Goal: Task Accomplishment & Management: Use online tool/utility

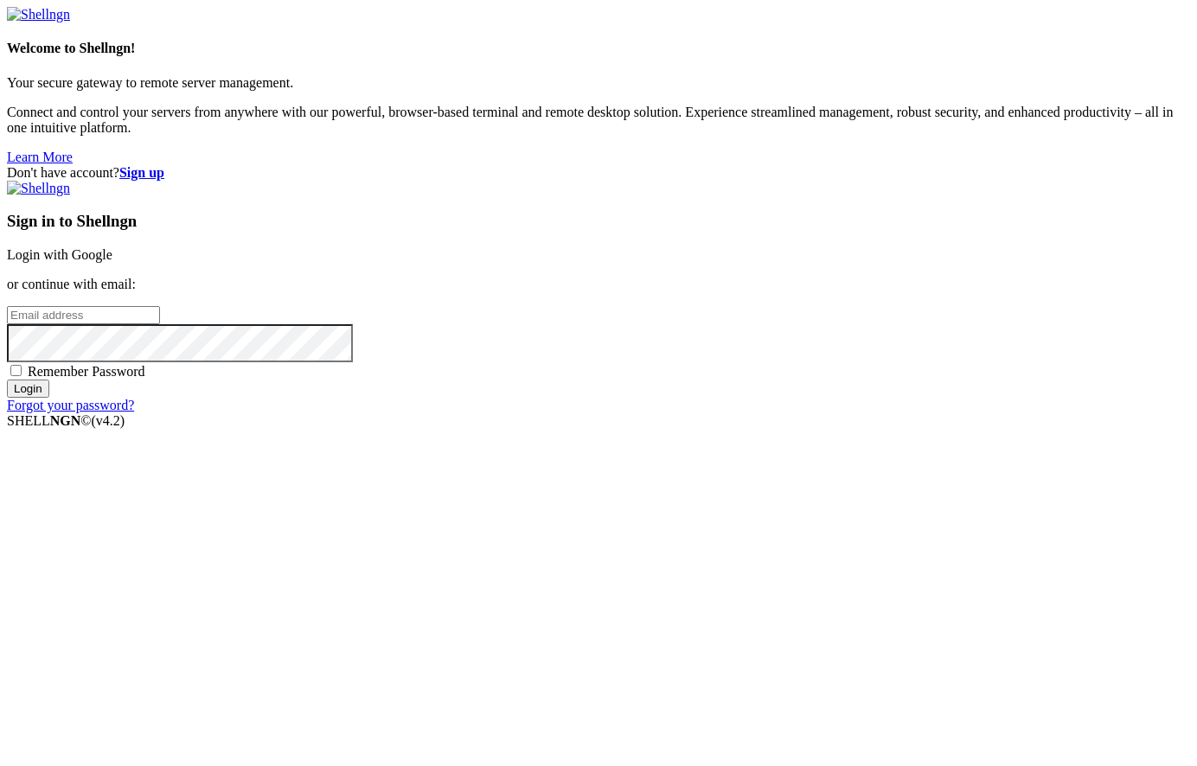
click at [160, 324] on input "email" at bounding box center [83, 315] width 153 height 18
click at [771, 413] on div "Forgot your password?" at bounding box center [598, 406] width 1183 height 16
click at [134, 412] on link "Forgot your password?" at bounding box center [70, 405] width 127 height 15
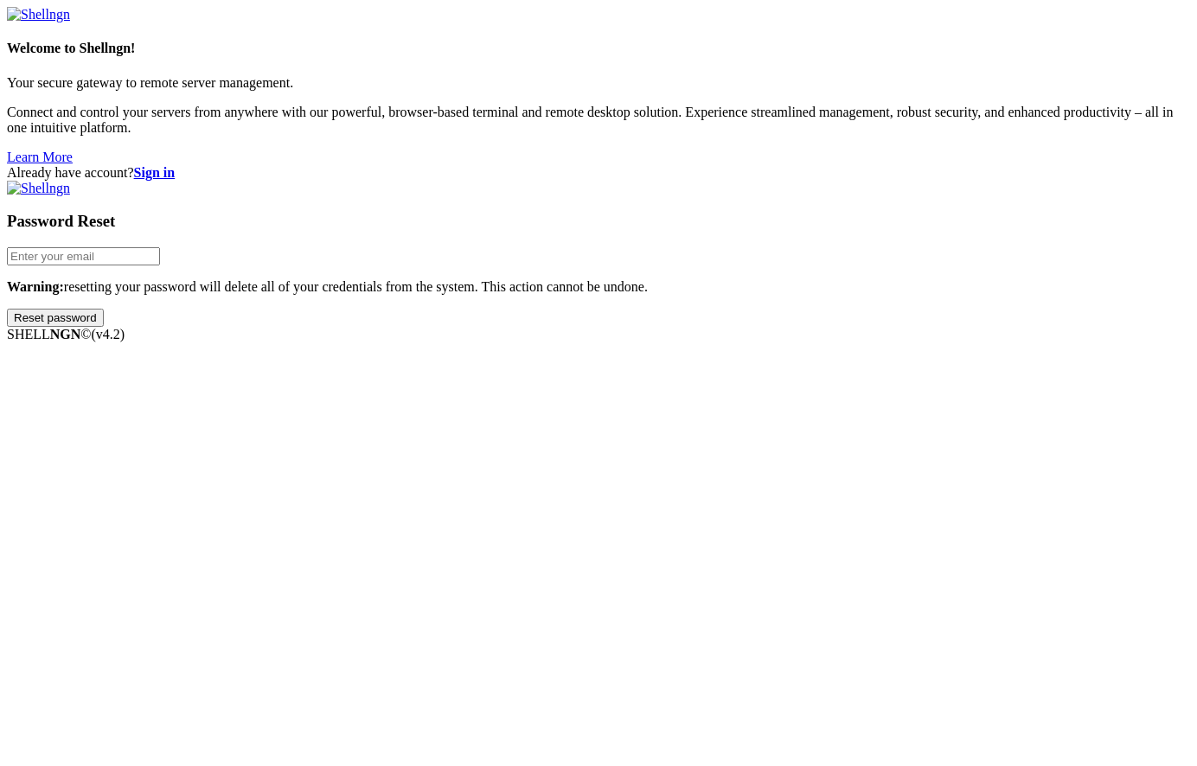
click at [160, 265] on input "email" at bounding box center [83, 256] width 153 height 18
type input "[EMAIL_ADDRESS][DOMAIN_NAME]"
click at [104, 327] on input "Reset password" at bounding box center [55, 318] width 97 height 18
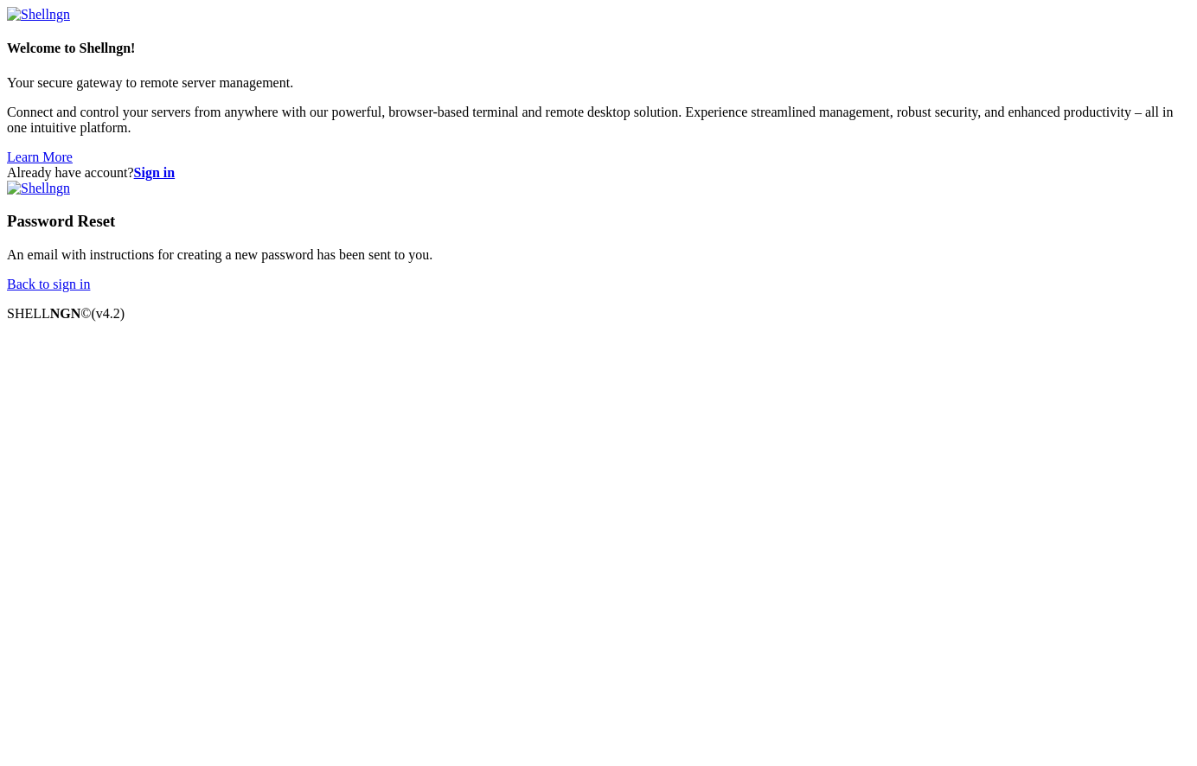
click at [90, 291] on link "Back to sign in" at bounding box center [48, 284] width 83 height 15
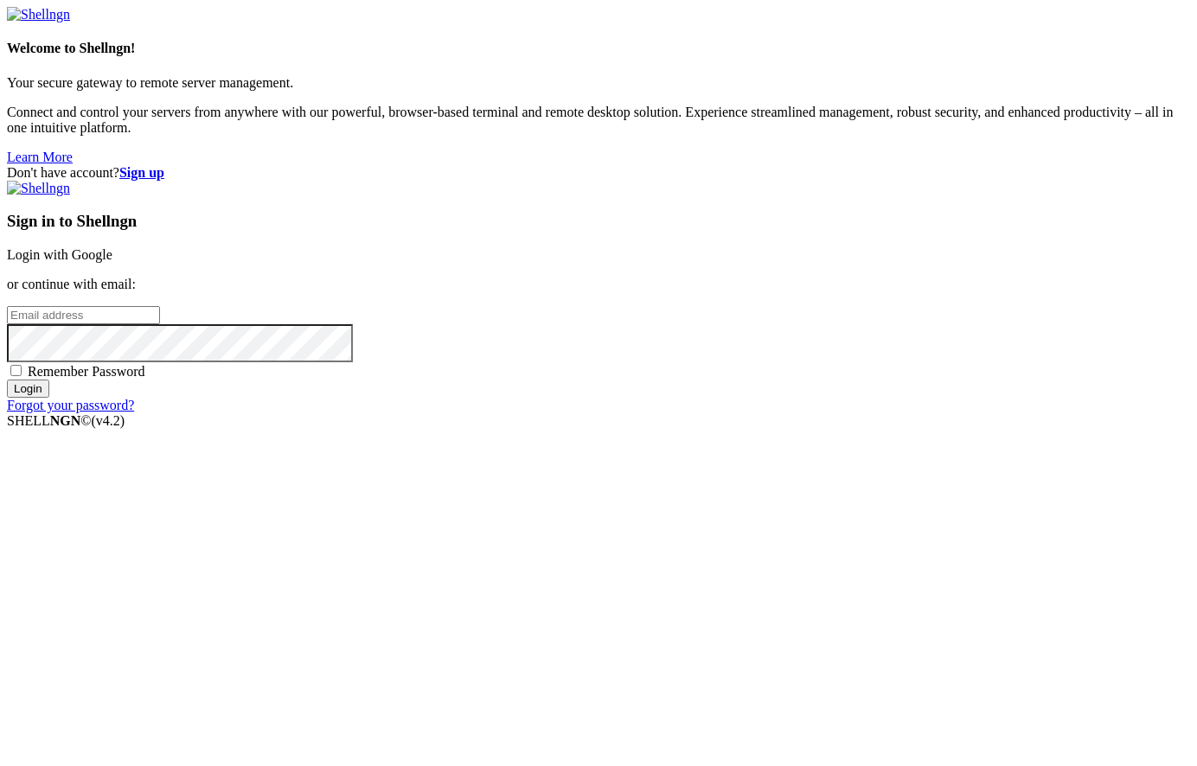
click at [160, 324] on input "email" at bounding box center [83, 315] width 153 height 18
type input "[EMAIL_ADDRESS][DOMAIN_NAME]"
click at [603, 413] on div "Don't have account? Sign up Sign in to Shellngn Login with Google or continue w…" at bounding box center [598, 289] width 1183 height 248
click at [145, 379] on span "Remember Password" at bounding box center [87, 371] width 118 height 15
click at [22, 376] on input "Remember Password" at bounding box center [15, 370] width 11 height 11
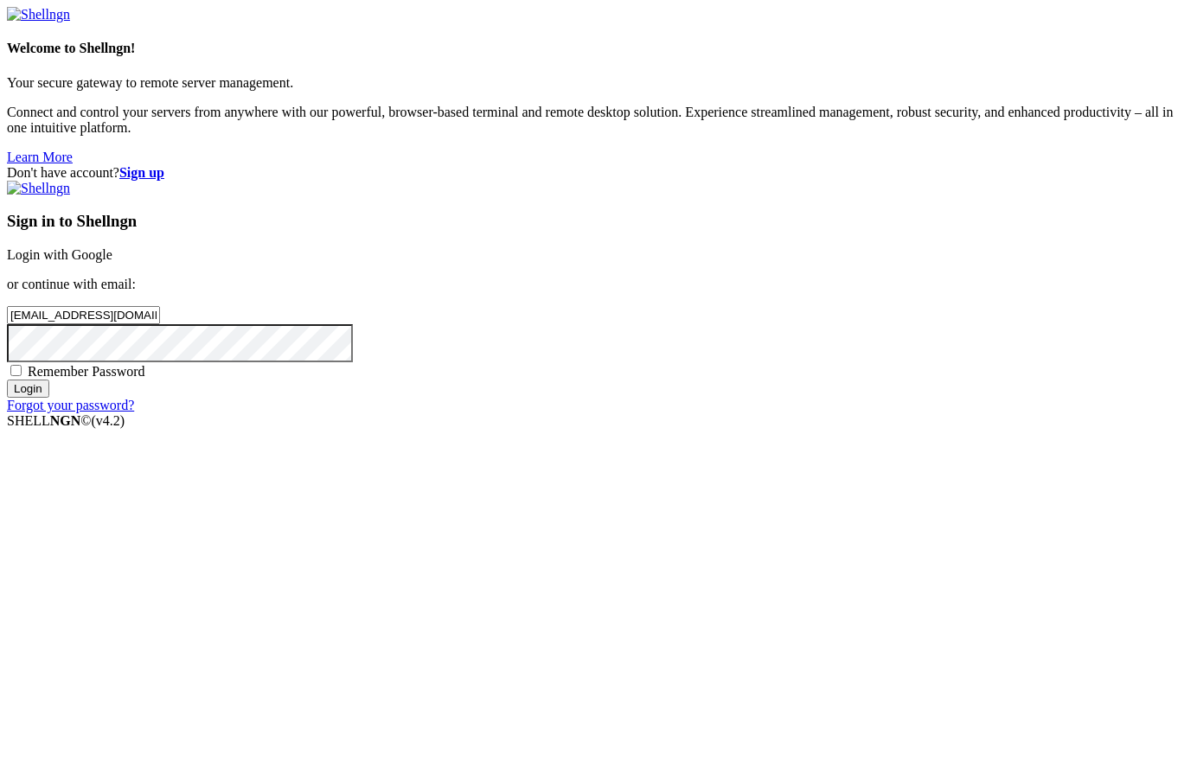
checkbox input "true"
click at [49, 398] on input "Login" at bounding box center [28, 389] width 42 height 18
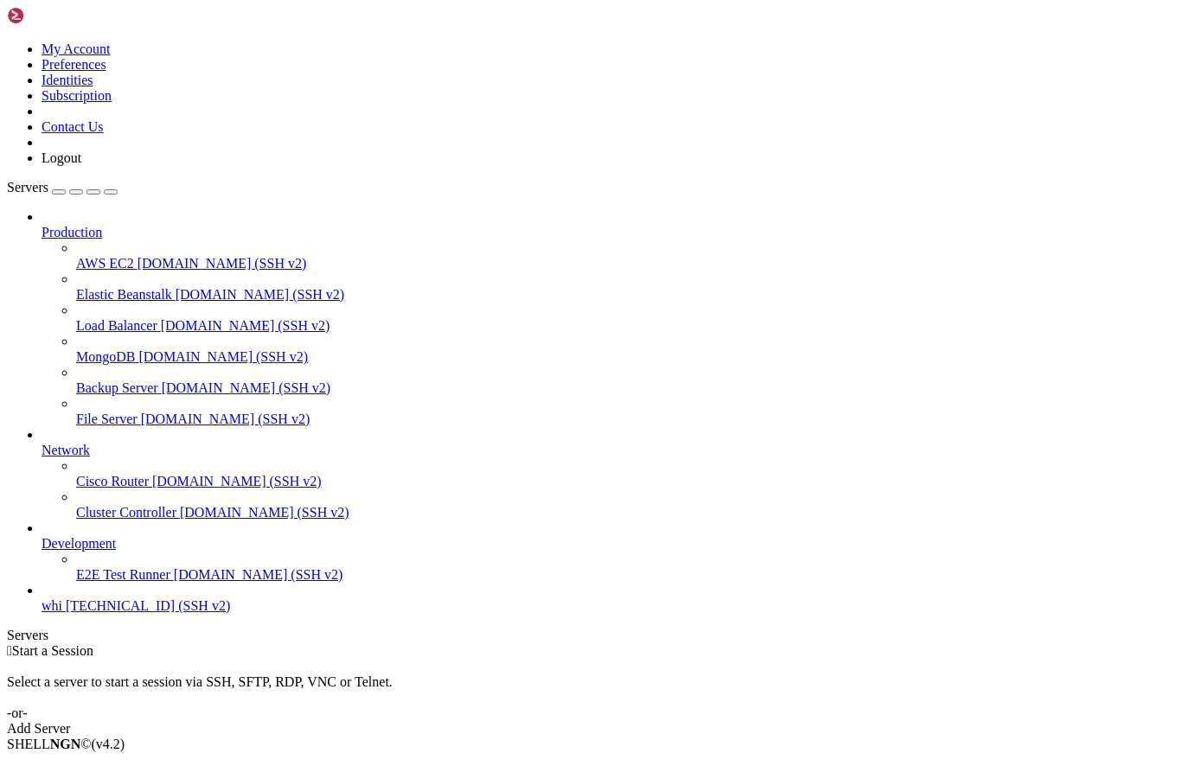
click at [99, 613] on span "[TECHNICAL_ID] (SSH v2)" at bounding box center [148, 605] width 164 height 15
click at [102, 613] on span "[TECHNICAL_ID] (SSH v2)" at bounding box center [148, 605] width 164 height 15
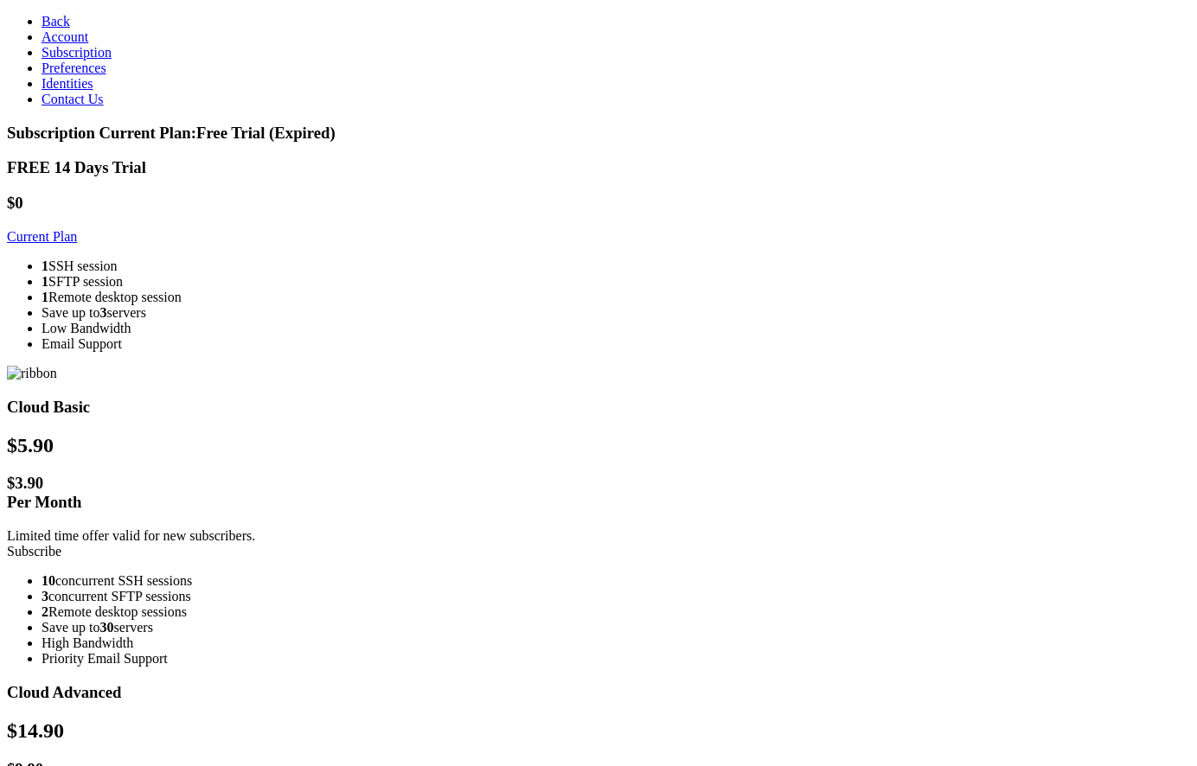
click at [61, 544] on link "Subscribe" at bounding box center [34, 551] width 54 height 15
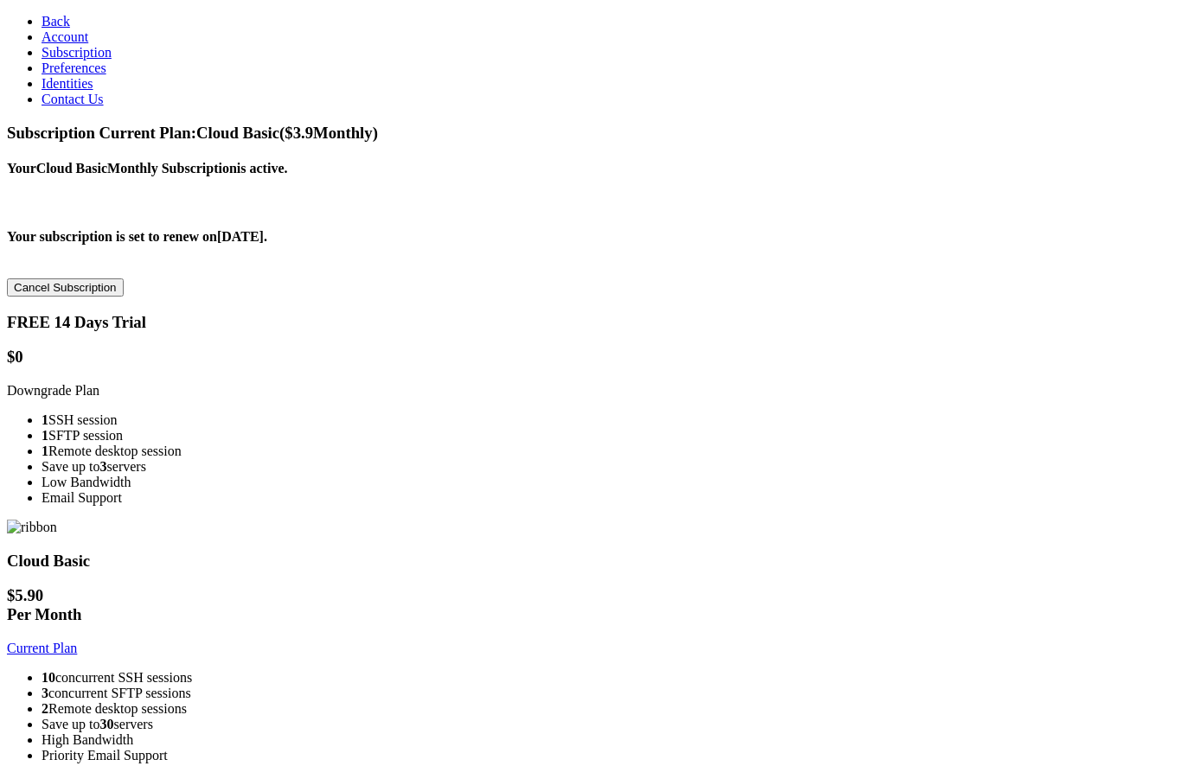
click at [42, 22] on span "Back" at bounding box center [56, 21] width 29 height 15
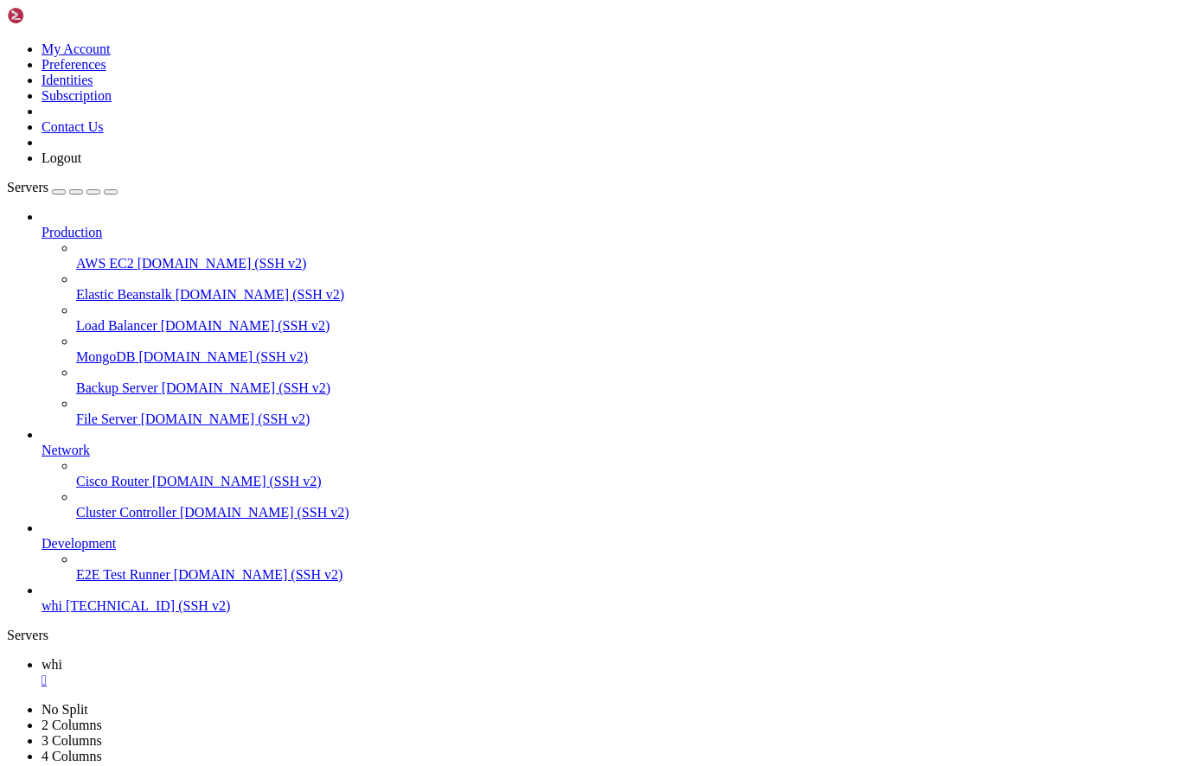
click at [7, 42] on icon at bounding box center [7, 42] width 0 height 0
click at [112, 103] on link "Subscription" at bounding box center [77, 95] width 70 height 15
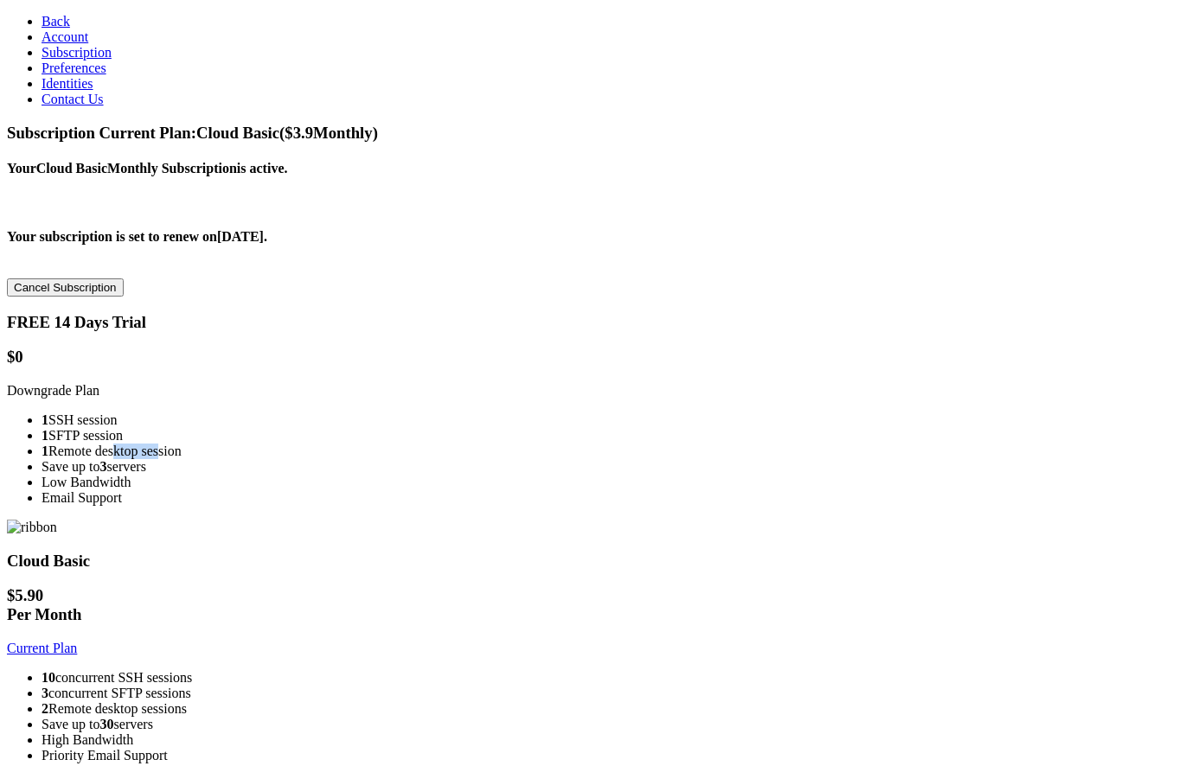
drag, startPoint x: 308, startPoint y: 498, endPoint x: 350, endPoint y: 501, distance: 42.5
click at [350, 459] on li "1 Remote desktop session" at bounding box center [616, 452] width 1148 height 16
click at [42, 14] on span "Back" at bounding box center [56, 21] width 29 height 15
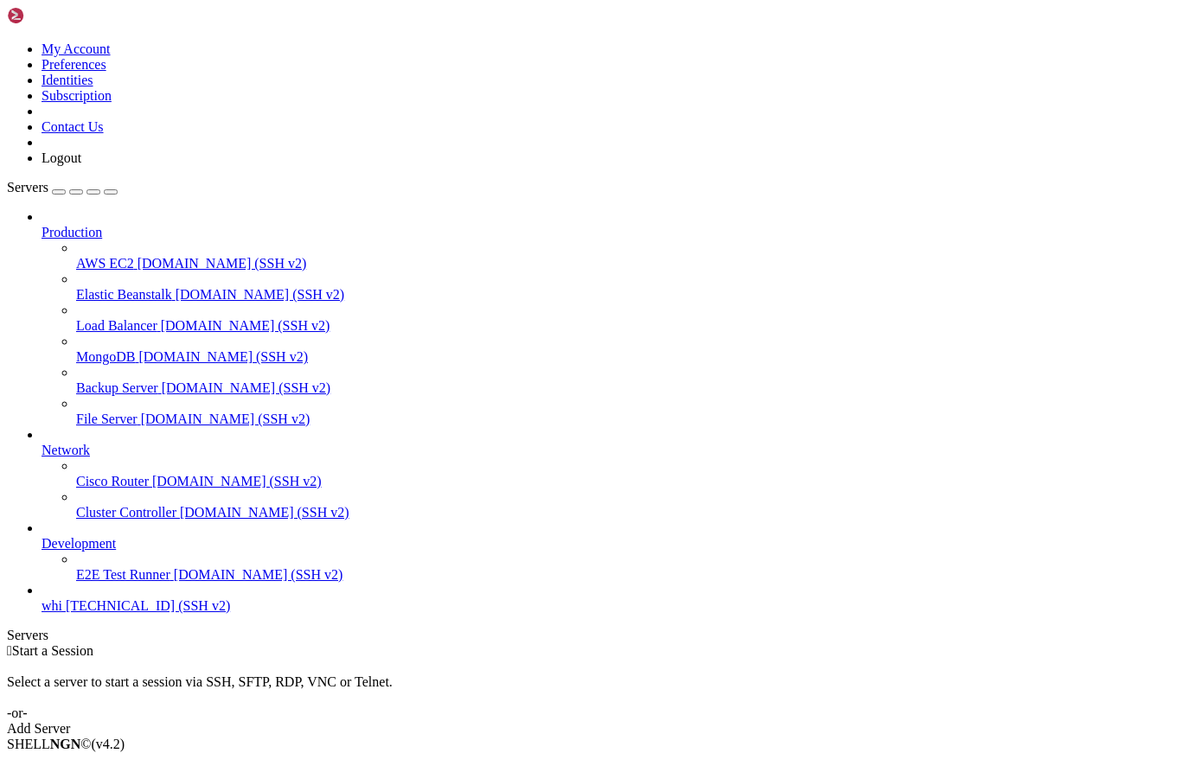
click at [62, 613] on span "whi" at bounding box center [52, 605] width 21 height 15
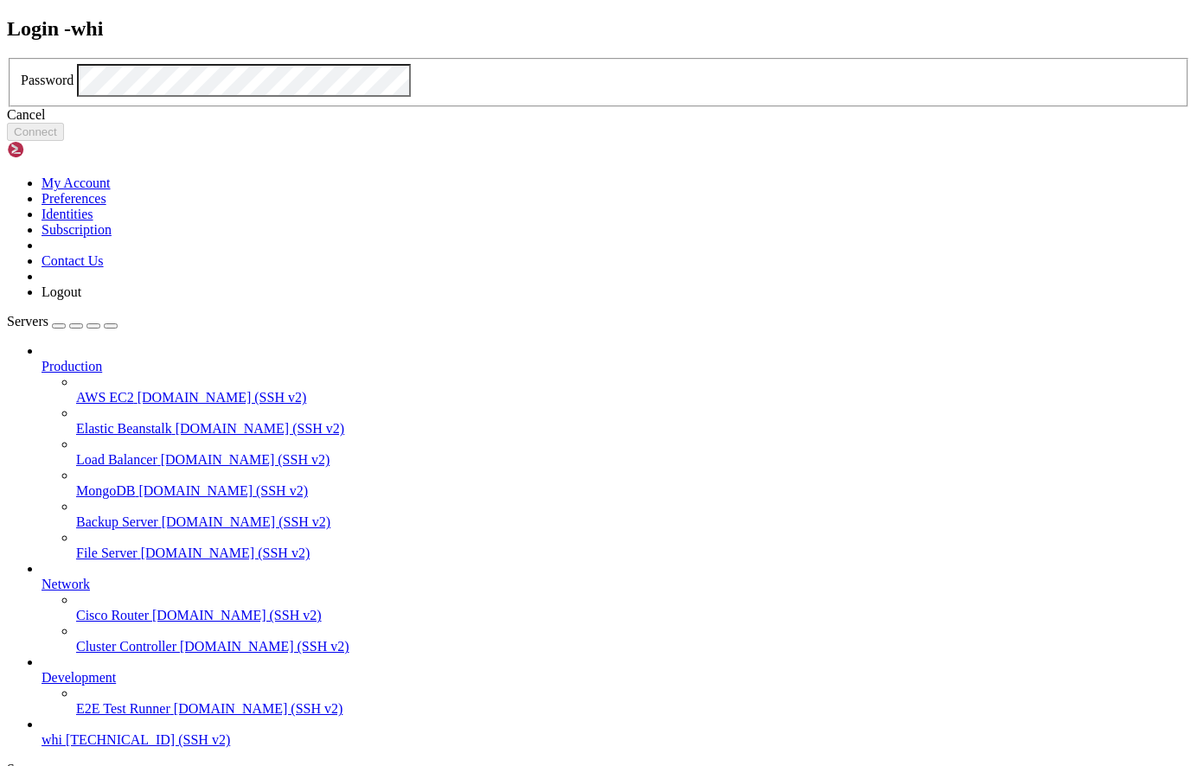
click at [476, 97] on div "Password" at bounding box center [598, 80] width 1155 height 33
click at [64, 141] on button "Connect" at bounding box center [35, 132] width 57 height 18
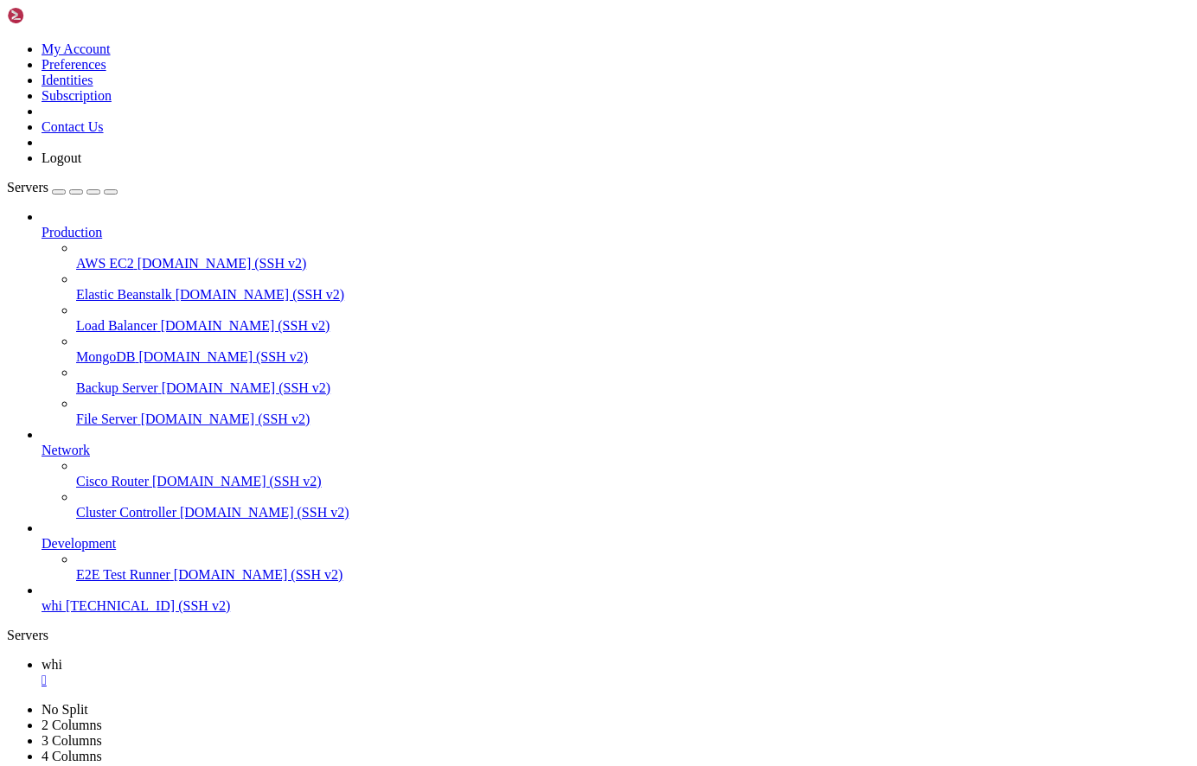
click at [7, 42] on icon at bounding box center [7, 42] width 0 height 0
click at [59, 192] on div "button" at bounding box center [59, 192] width 0 height 0
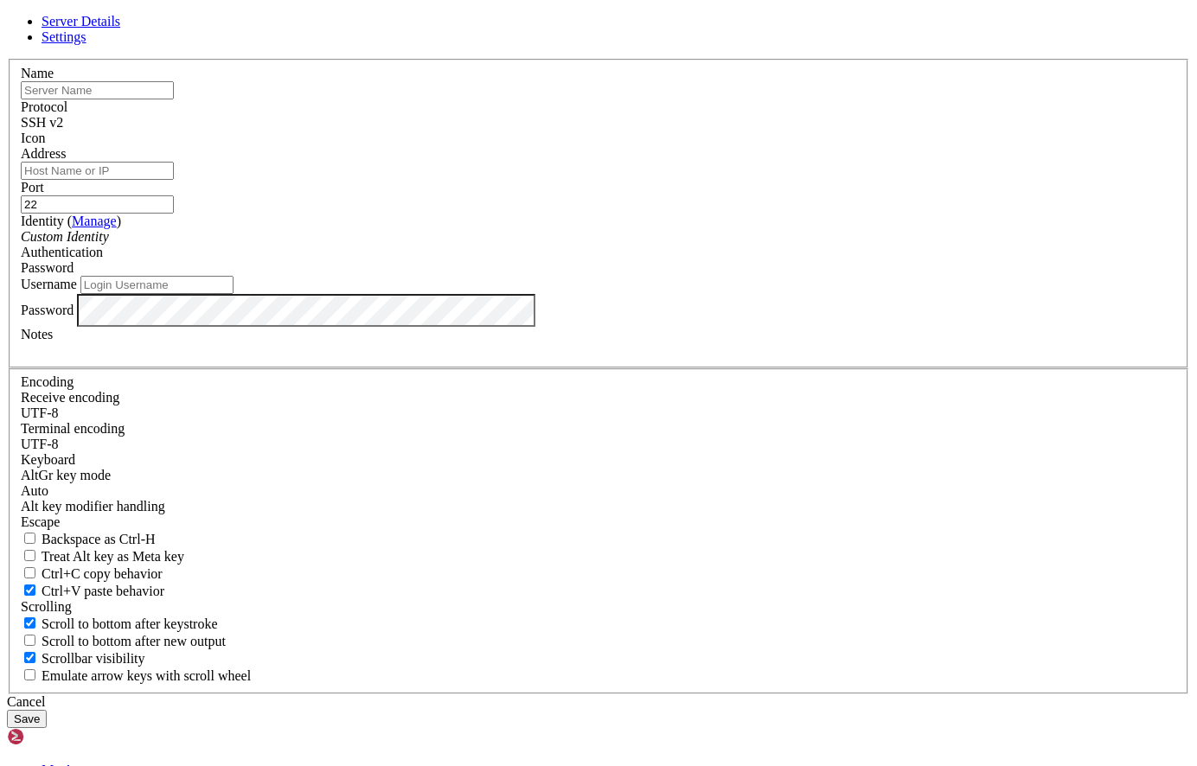
click at [63, 130] on span "SSH v2" at bounding box center [42, 122] width 42 height 15
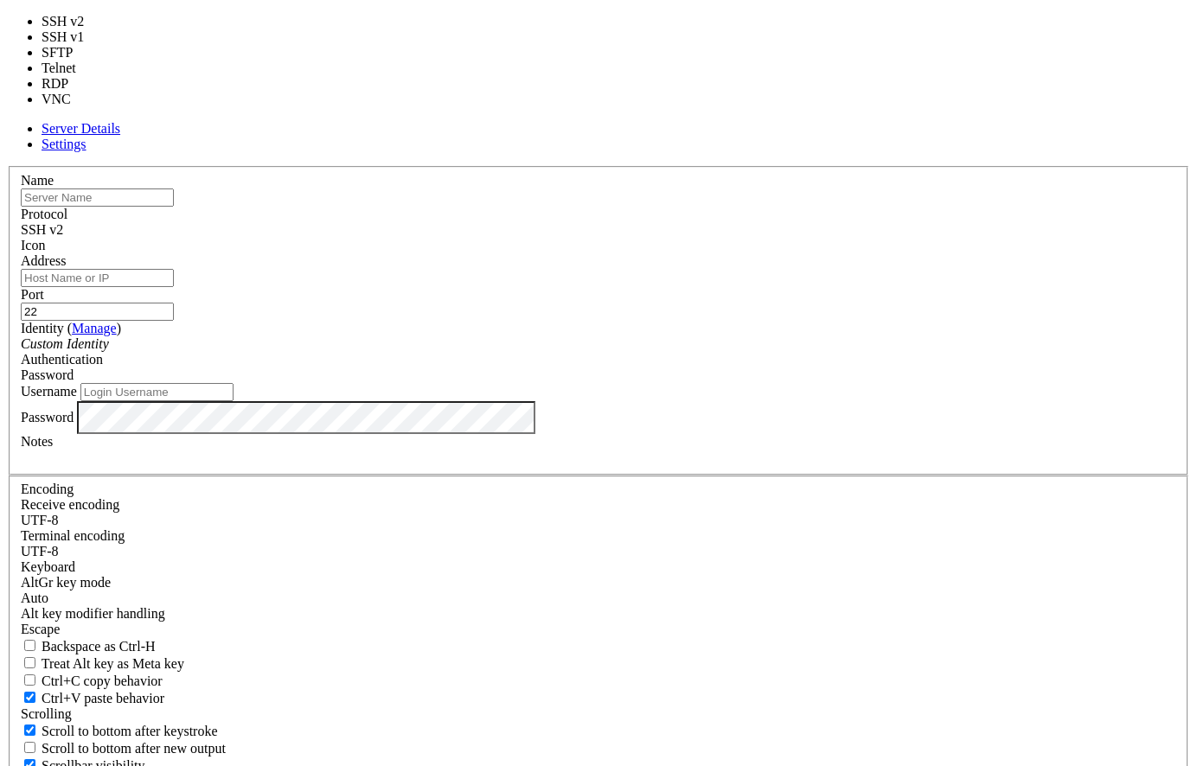
click at [631, 179] on div "Name Protocol SSH v2 Icon Address Port 22 ( Manage )" at bounding box center [598, 484] width 1183 height 636
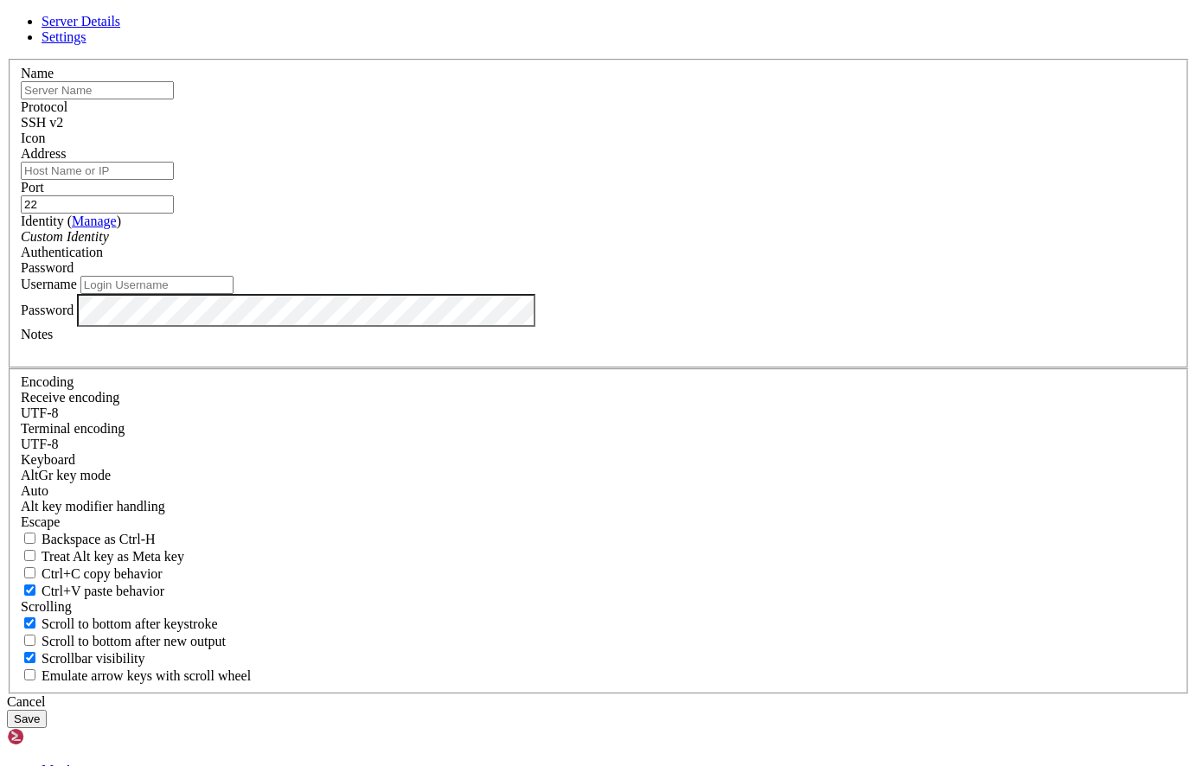
click at [7, 59] on icon at bounding box center [7, 59] width 0 height 0
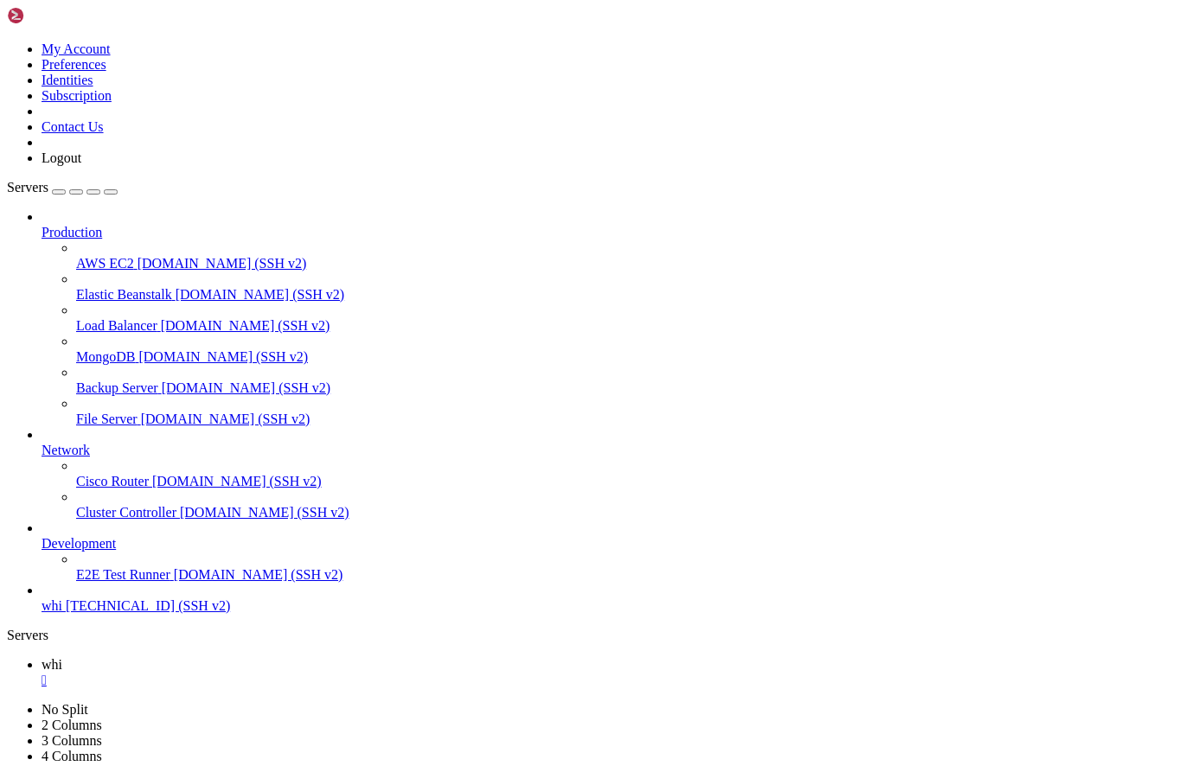
drag, startPoint x: 270, startPoint y: 1354, endPoint x: 167, endPoint y: 1269, distance: 133.3
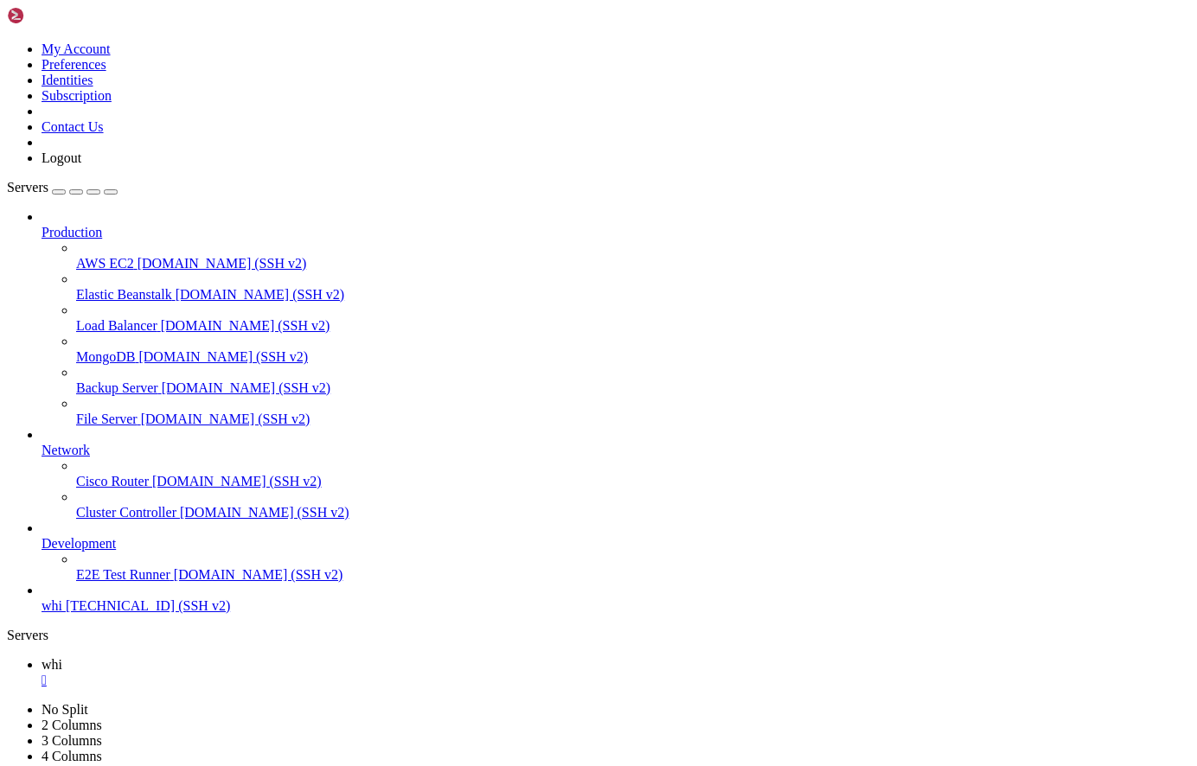
drag, startPoint x: 276, startPoint y: 1407, endPoint x: 224, endPoint y: 1351, distance: 76.5
drag, startPoint x: 336, startPoint y: 1308, endPoint x: 147, endPoint y: 1210, distance: 212.7
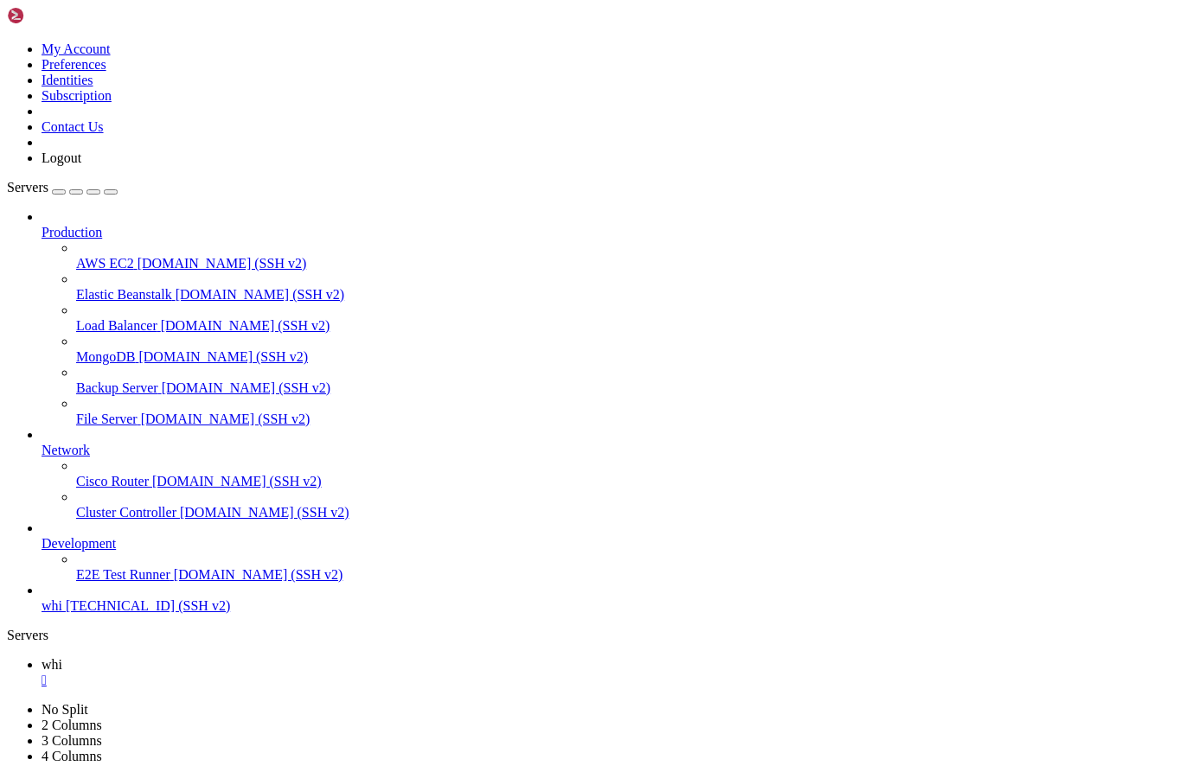
scroll to position [74, 0]
click at [59, 192] on div "button" at bounding box center [59, 192] width 0 height 0
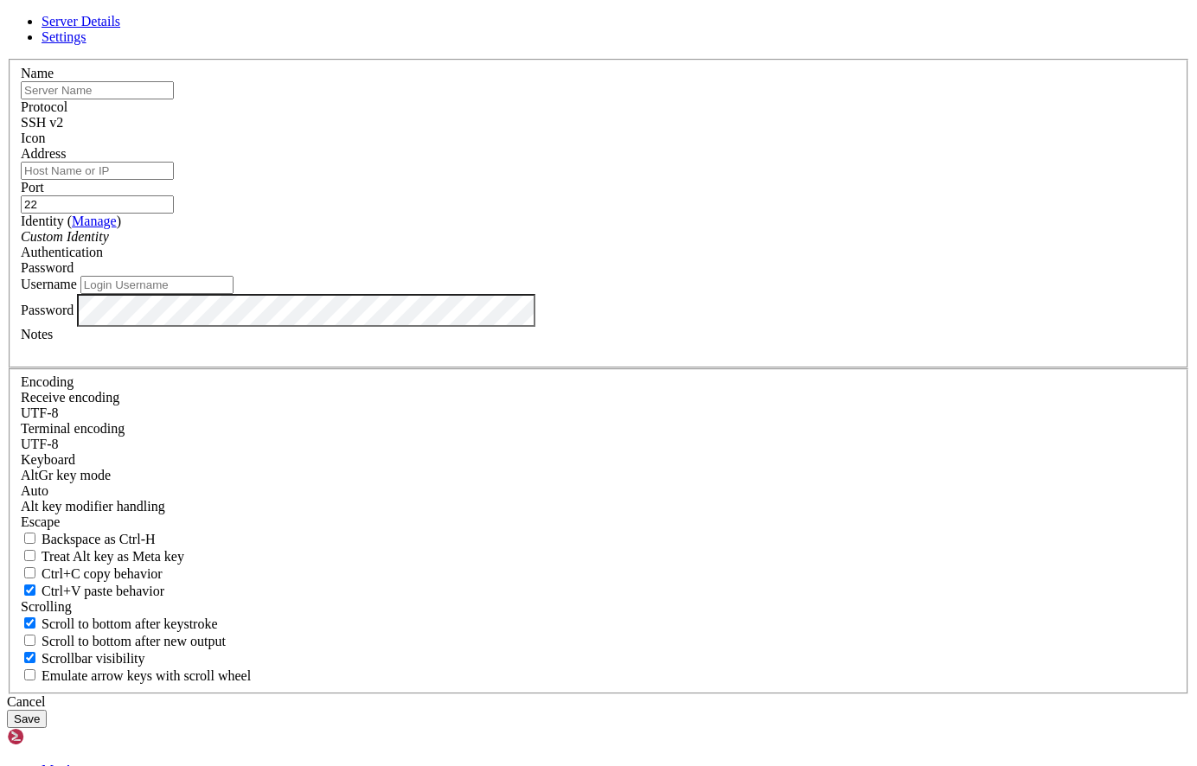
click at [710, 131] on div "SSH v2" at bounding box center [598, 123] width 1155 height 16
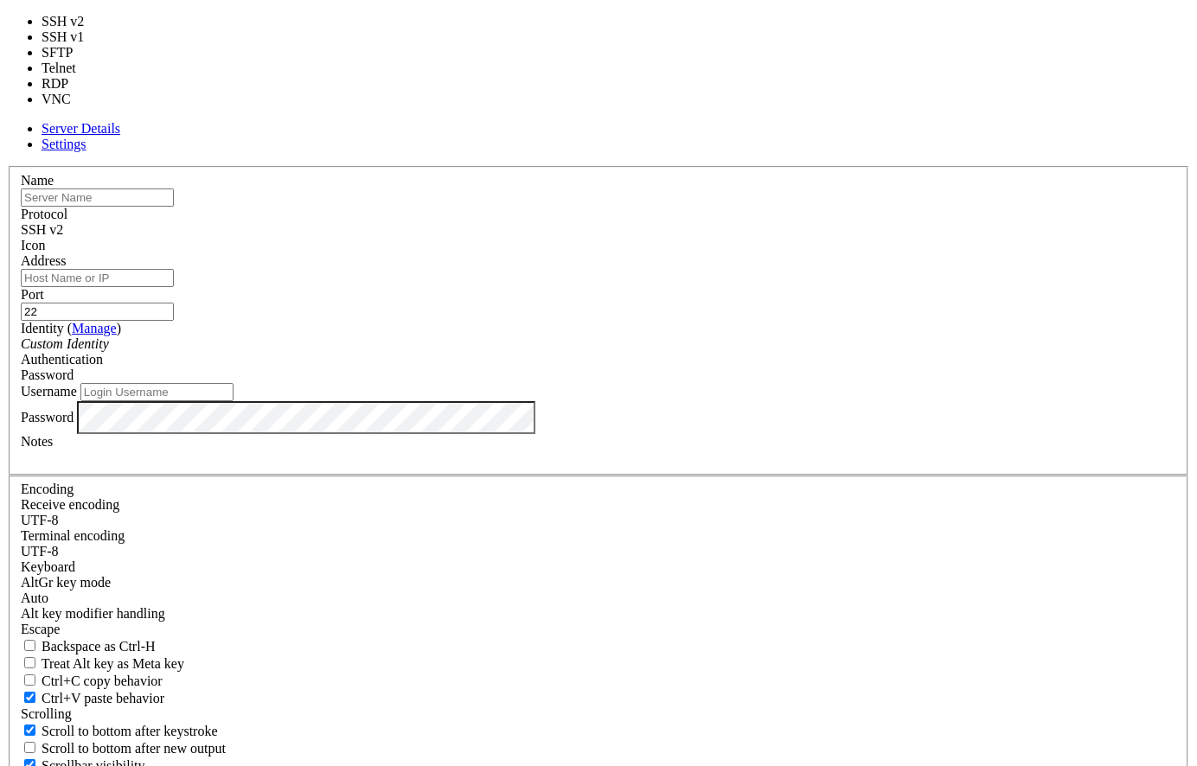
click at [606, 174] on div "Name Protocol SSH v2 Icon Address Port 22 ( Manage )" at bounding box center [598, 484] width 1183 height 636
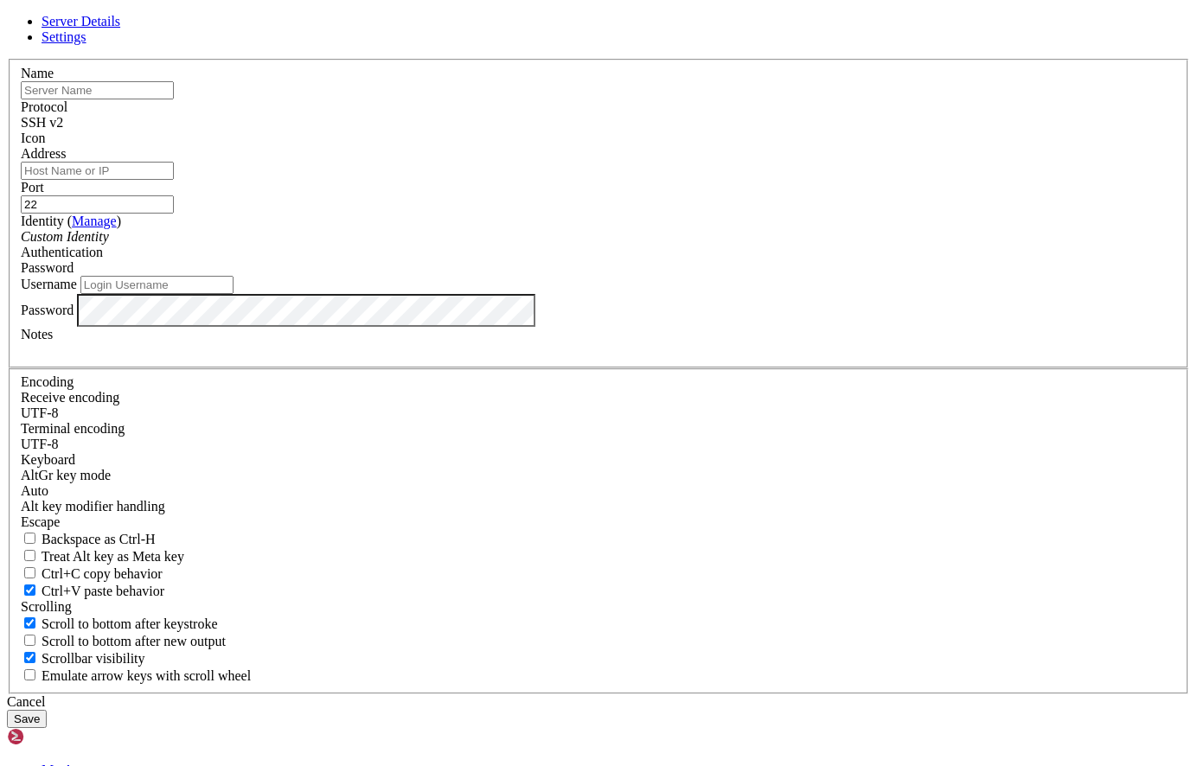
drag, startPoint x: 838, startPoint y: 150, endPoint x: 466, endPoint y: 297, distance: 399.9
click at [7, 59] on icon at bounding box center [7, 59] width 0 height 0
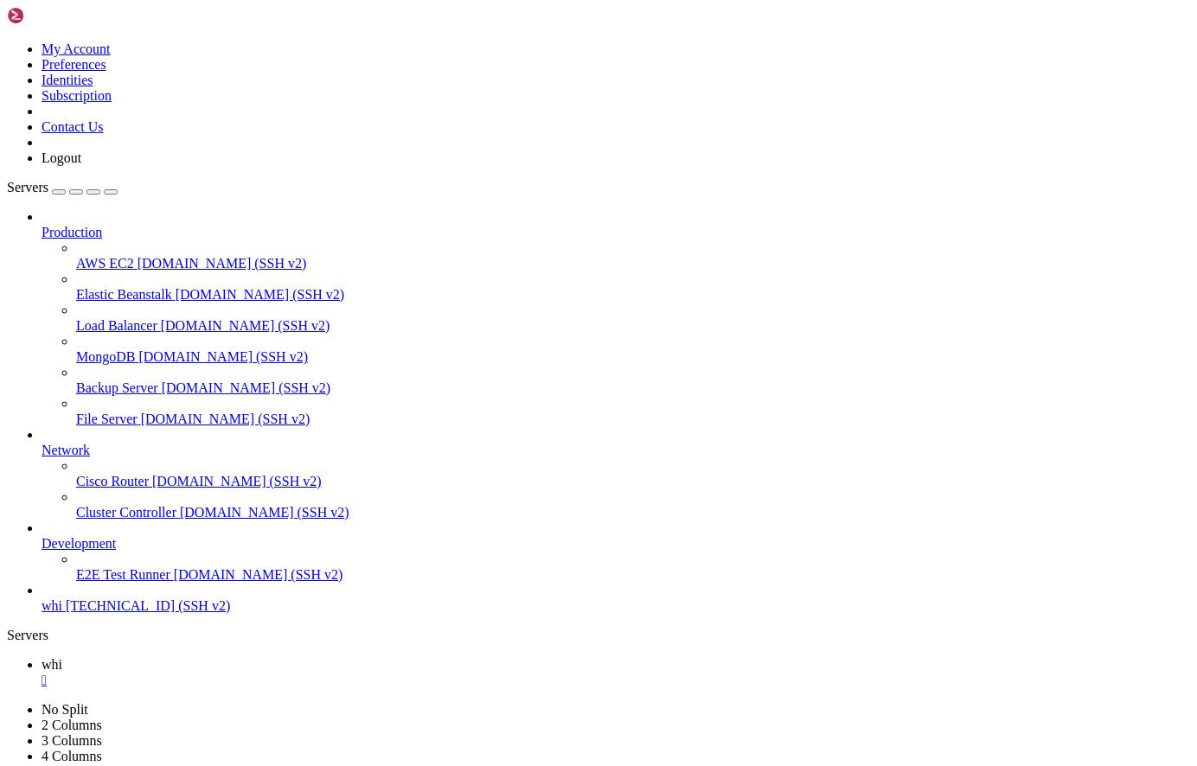
drag, startPoint x: 449, startPoint y: 1297, endPoint x: 342, endPoint y: 1254, distance: 115.6
drag, startPoint x: 205, startPoint y: 1248, endPoint x: 160, endPoint y: 1219, distance: 53.3
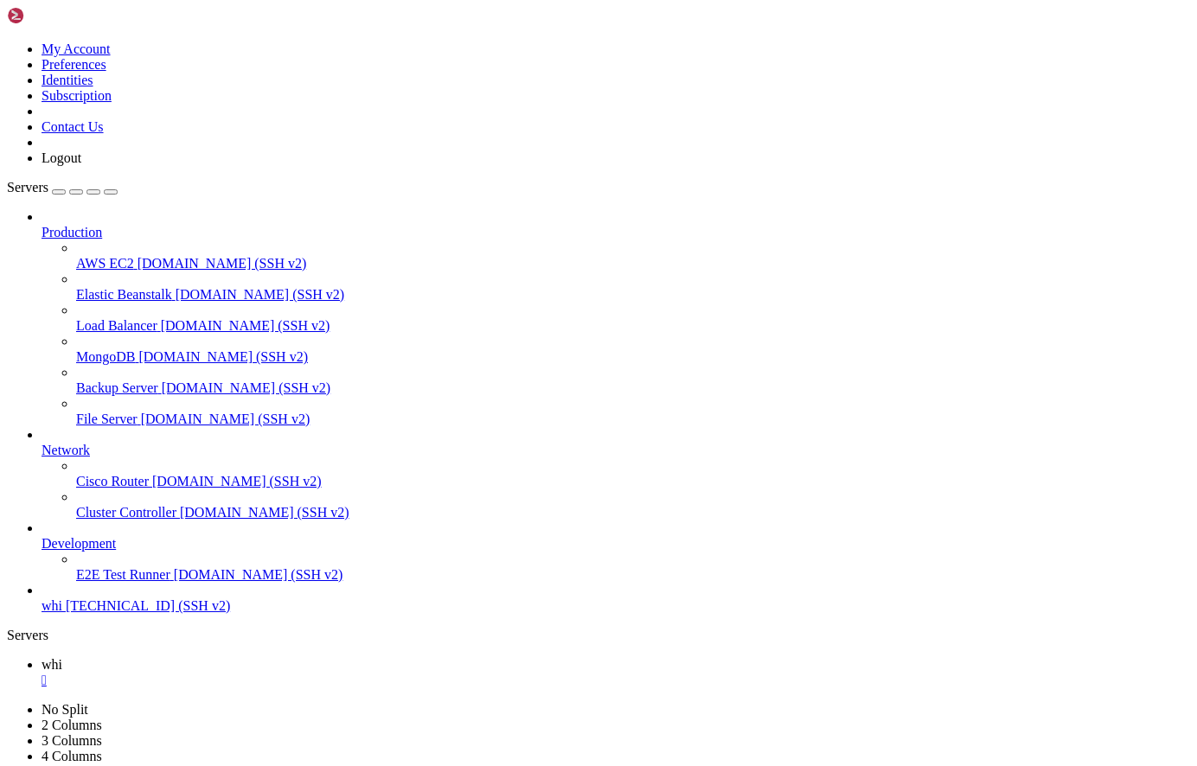
scroll to position [456, 0]
click at [59, 192] on div "button" at bounding box center [59, 192] width 0 height 0
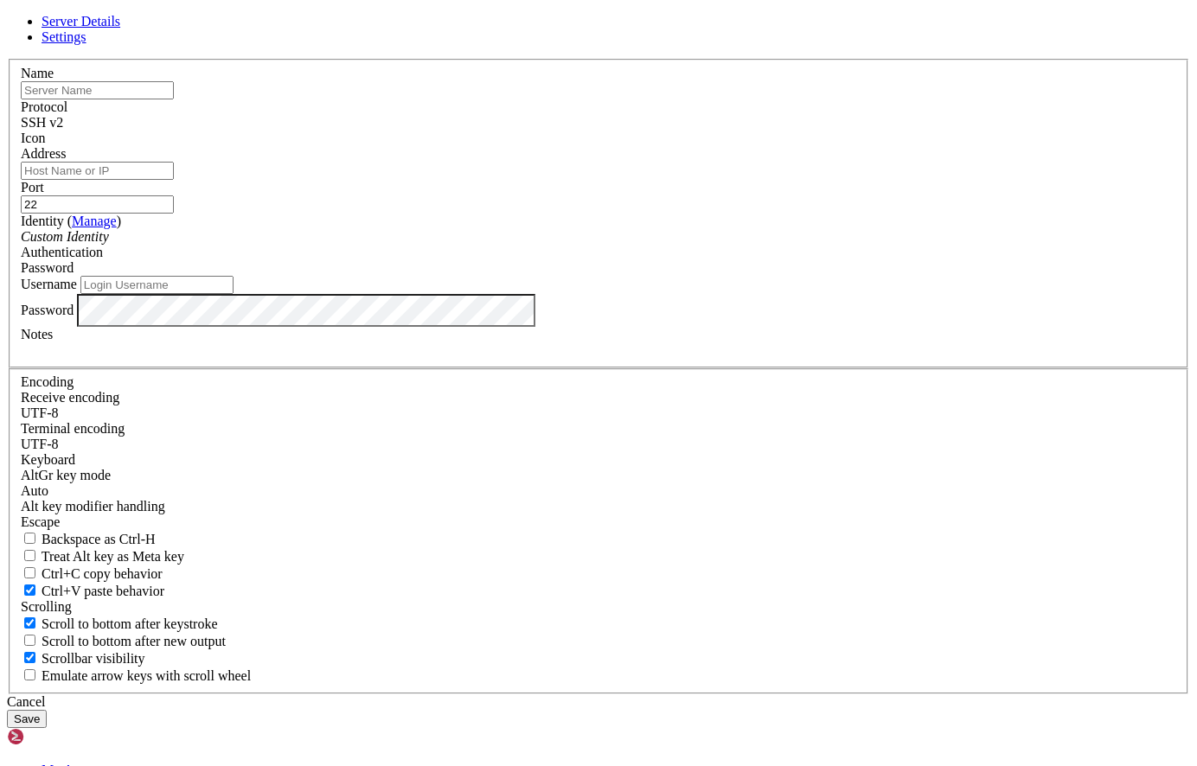
click at [174, 99] on input "text" at bounding box center [97, 90] width 153 height 18
type input "whirdp"
click at [681, 131] on div "SSH v2" at bounding box center [598, 123] width 1155 height 16
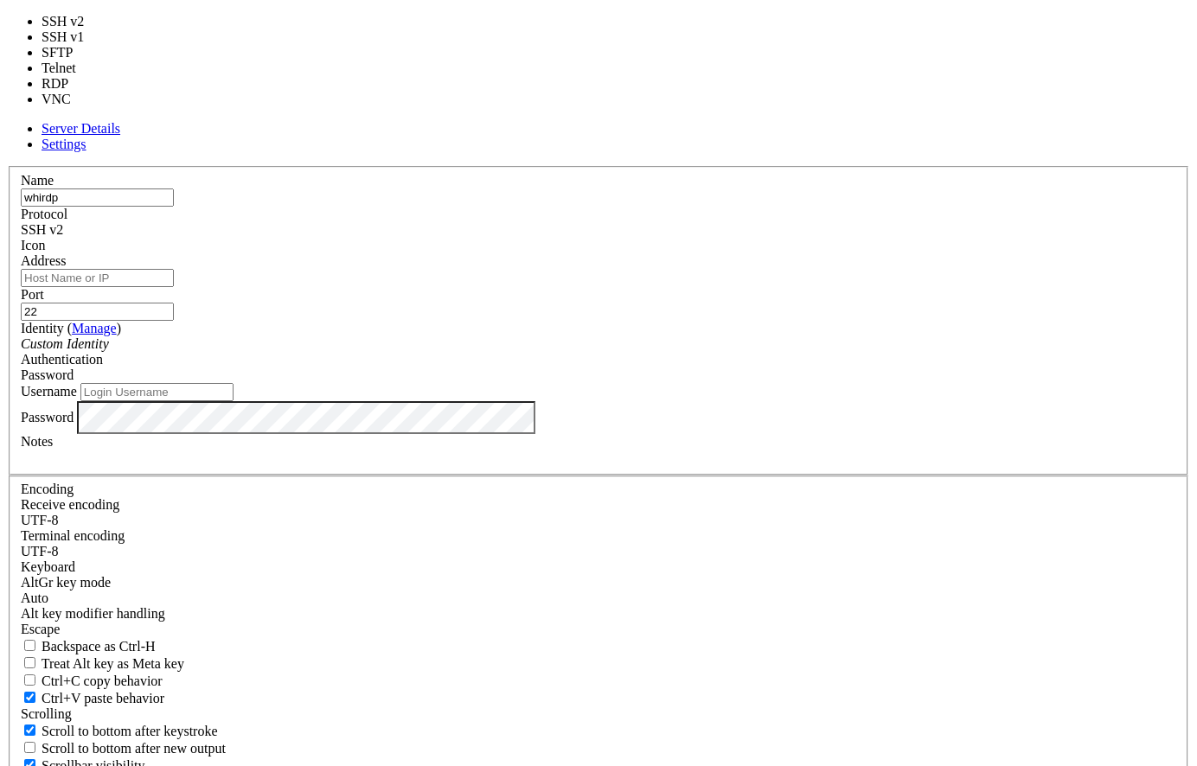
type input "3389"
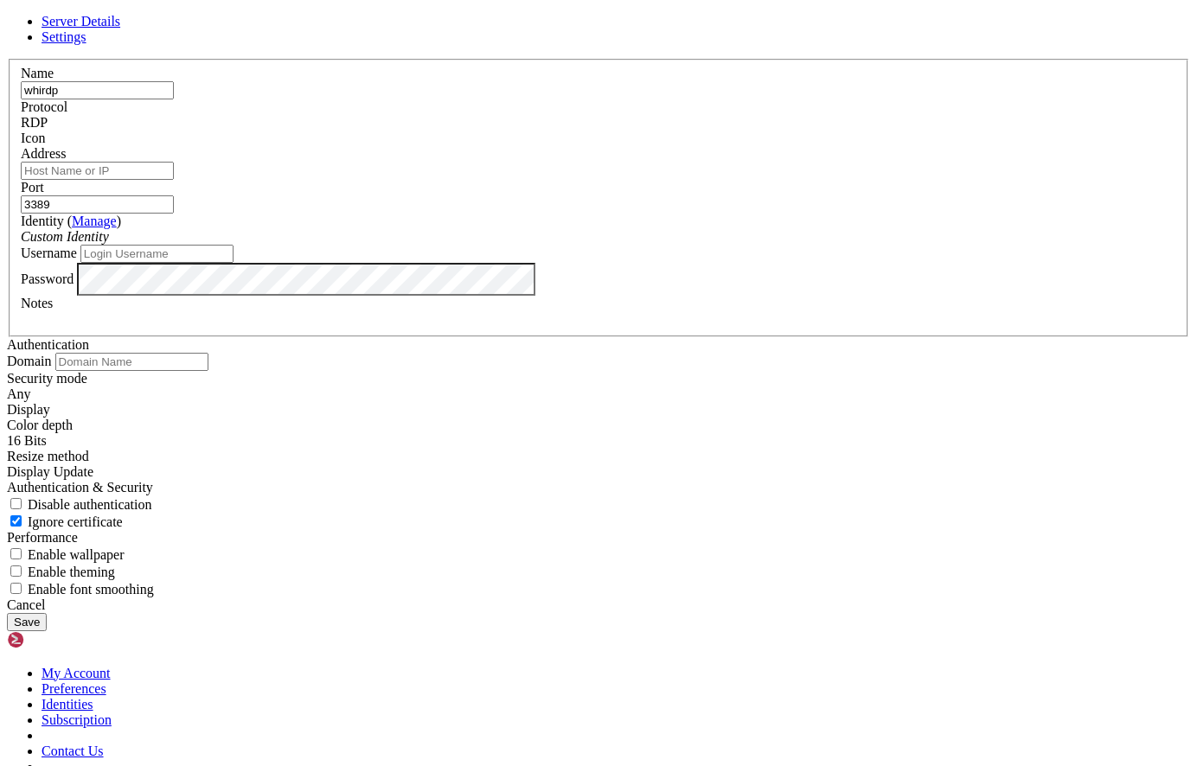
click at [174, 180] on input "Address" at bounding box center [97, 171] width 153 height 18
type input "[TECHNICAL_ID]"
click at [512, 245] on div "Custom Identity" at bounding box center [598, 237] width 1155 height 16
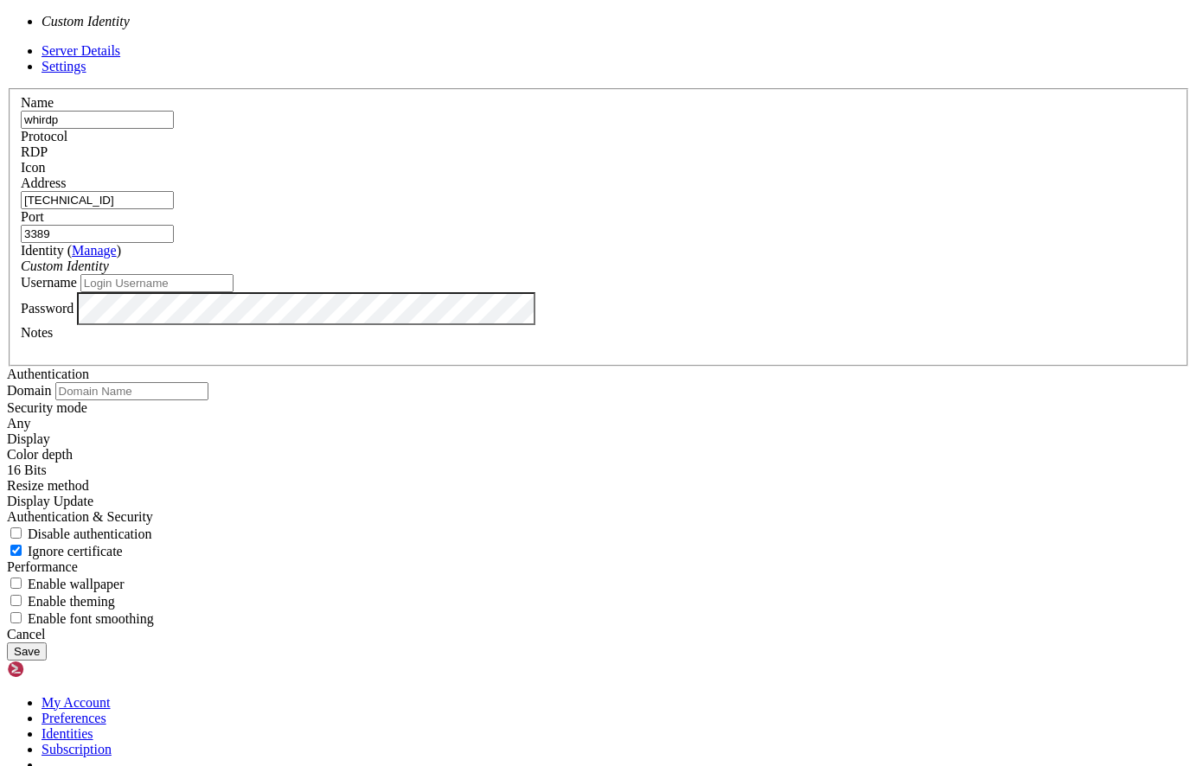
click at [512, 274] on div "Custom Identity" at bounding box center [598, 267] width 1155 height 16
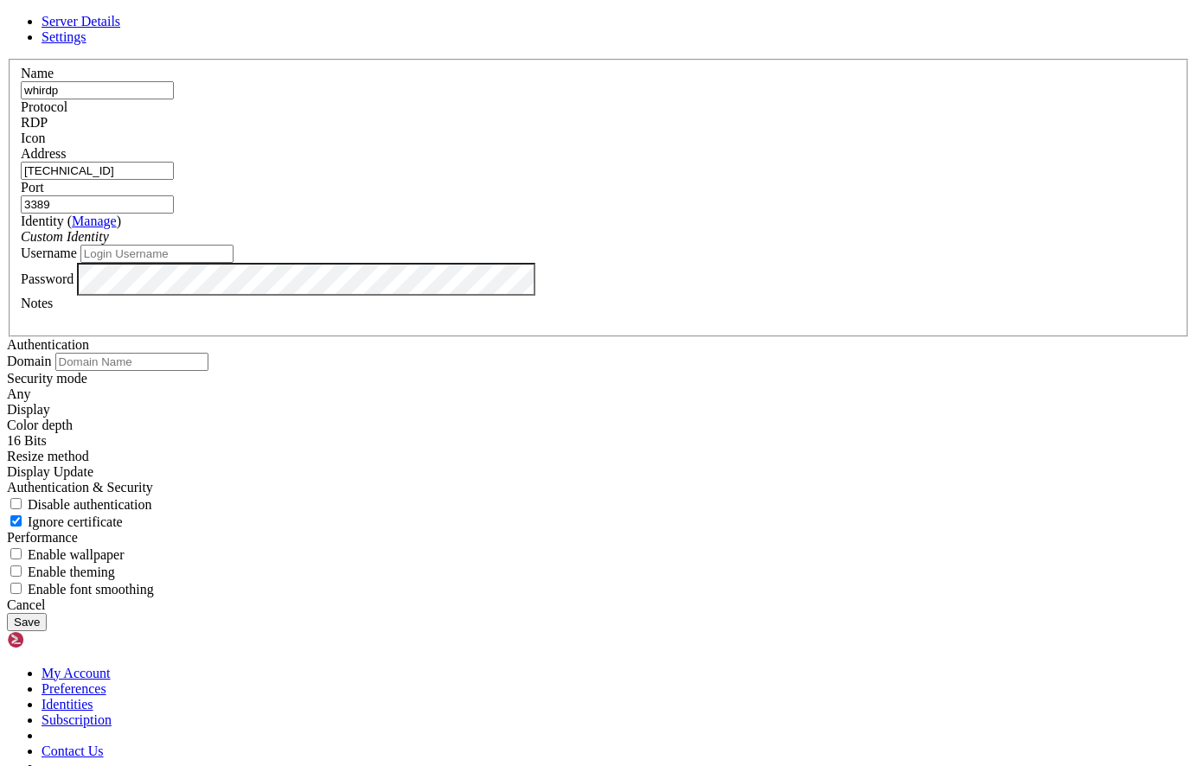
click at [559, 245] on div "Custom Identity" at bounding box center [598, 237] width 1155 height 16
click at [560, 245] on div "Custom Identity" at bounding box center [598, 237] width 1155 height 16
click at [233, 263] on input "Username" at bounding box center [156, 254] width 153 height 18
type input "customer"
click at [805, 146] on div at bounding box center [598, 146] width 1155 height 0
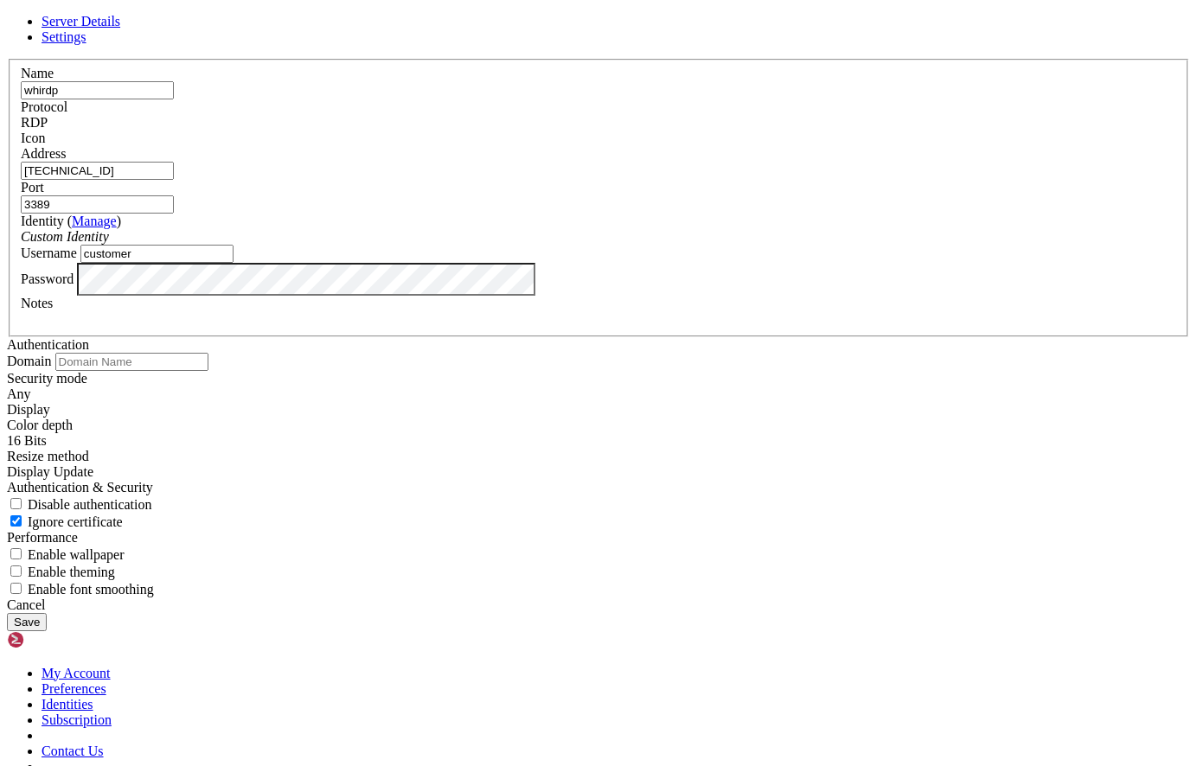
click at [47, 613] on button "Save" at bounding box center [27, 622] width 40 height 18
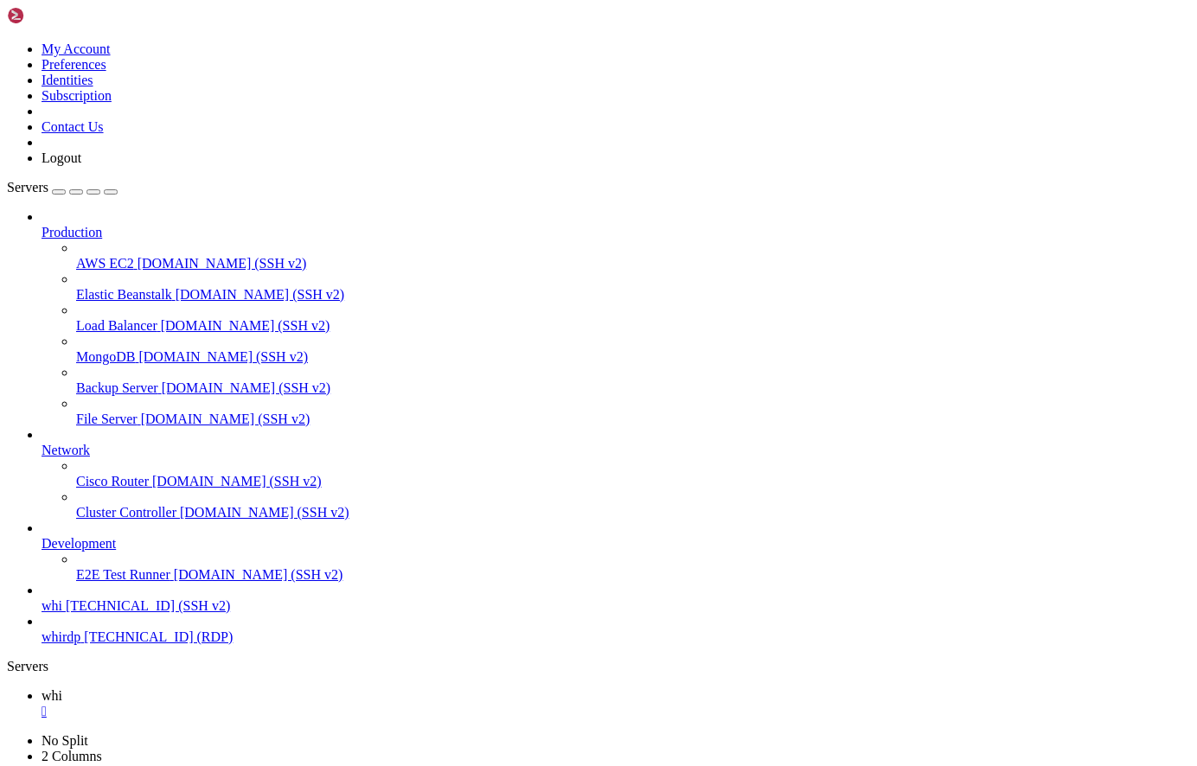
click at [114, 644] on span "69.30.211.98 (RDP)" at bounding box center [158, 637] width 149 height 15
click at [62, 688] on span "whi" at bounding box center [52, 695] width 21 height 15
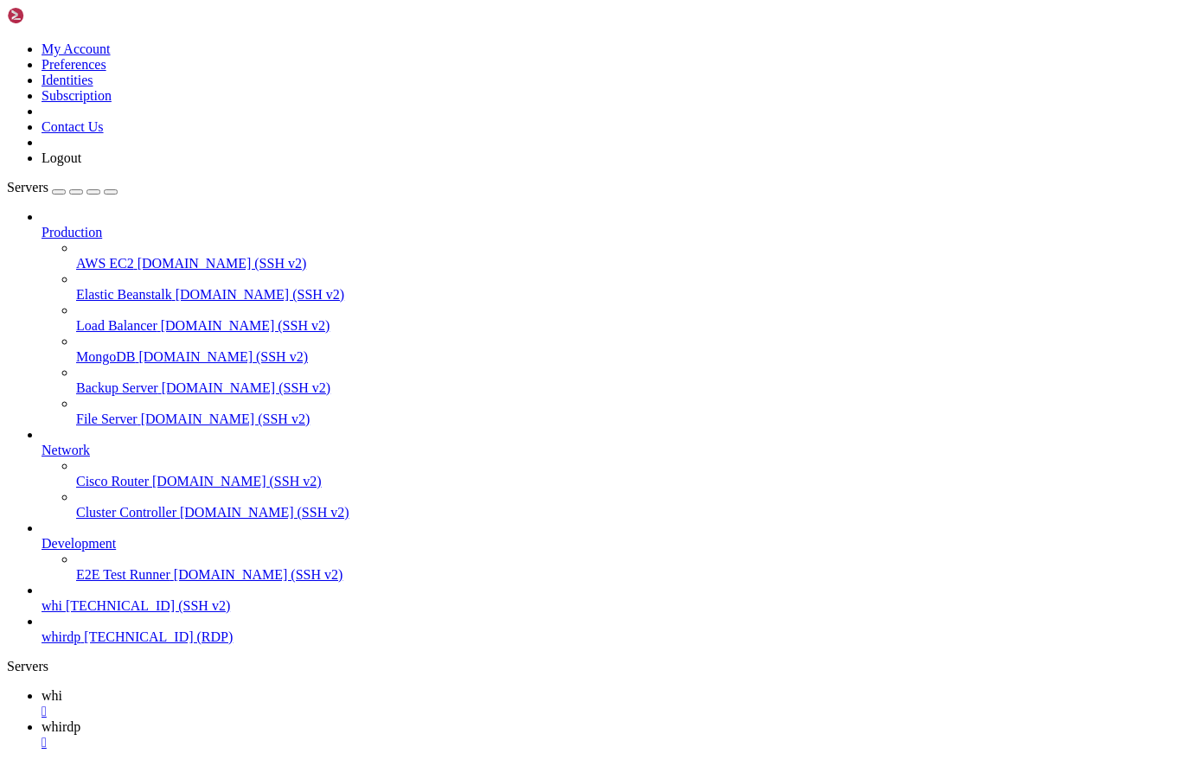
scroll to position [588, 0]
drag, startPoint x: 12, startPoint y: 1583, endPoint x: 310, endPoint y: 1634, distance: 301.8
drag, startPoint x: 24, startPoint y: 1583, endPoint x: 49, endPoint y: 1589, distance: 26.0
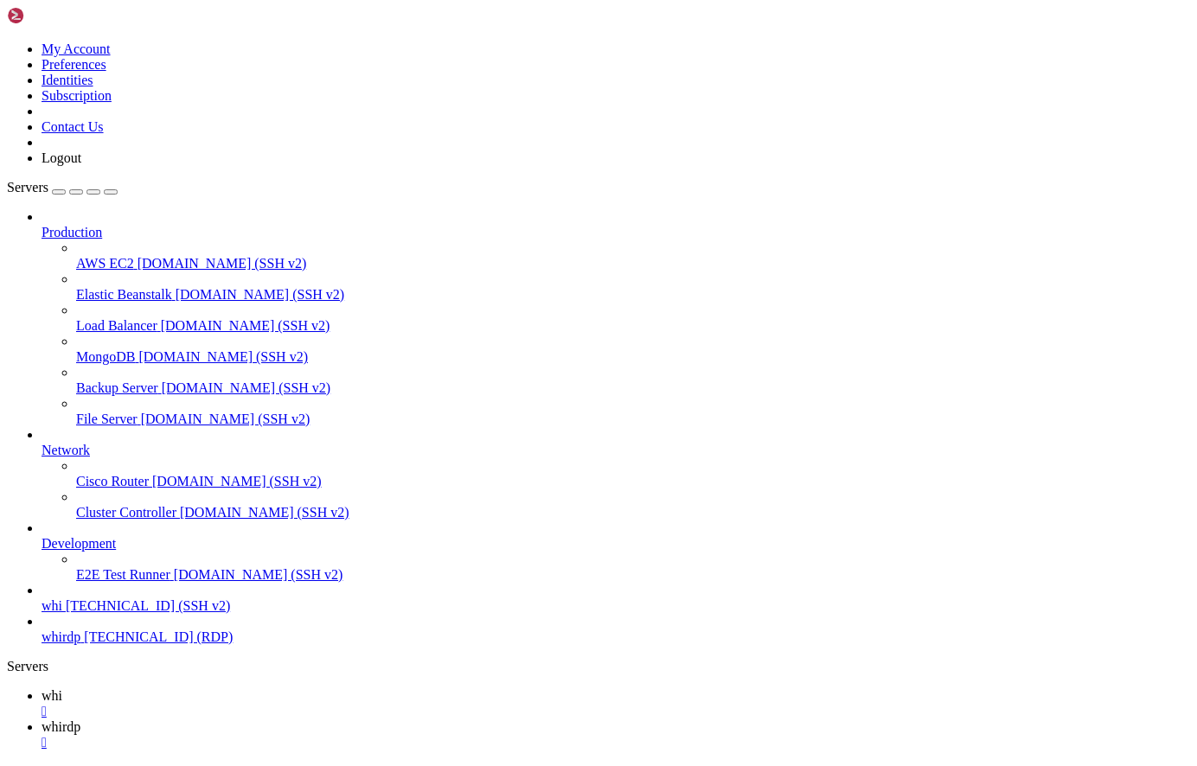
drag, startPoint x: 16, startPoint y: 1583, endPoint x: 419, endPoint y: 1638, distance: 405.8
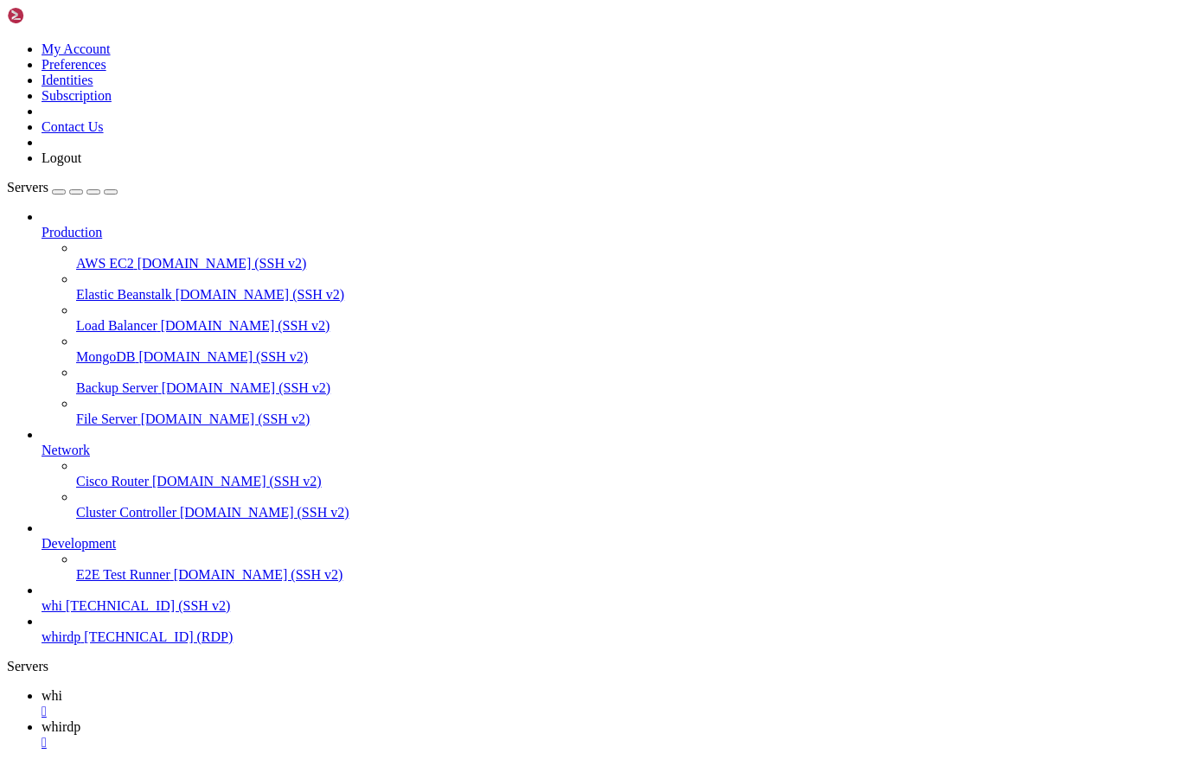
drag, startPoint x: 414, startPoint y: 1609, endPoint x: 345, endPoint y: 1520, distance: 112.8
drag, startPoint x: 208, startPoint y: 1410, endPoint x: 135, endPoint y: 1347, distance: 96.3
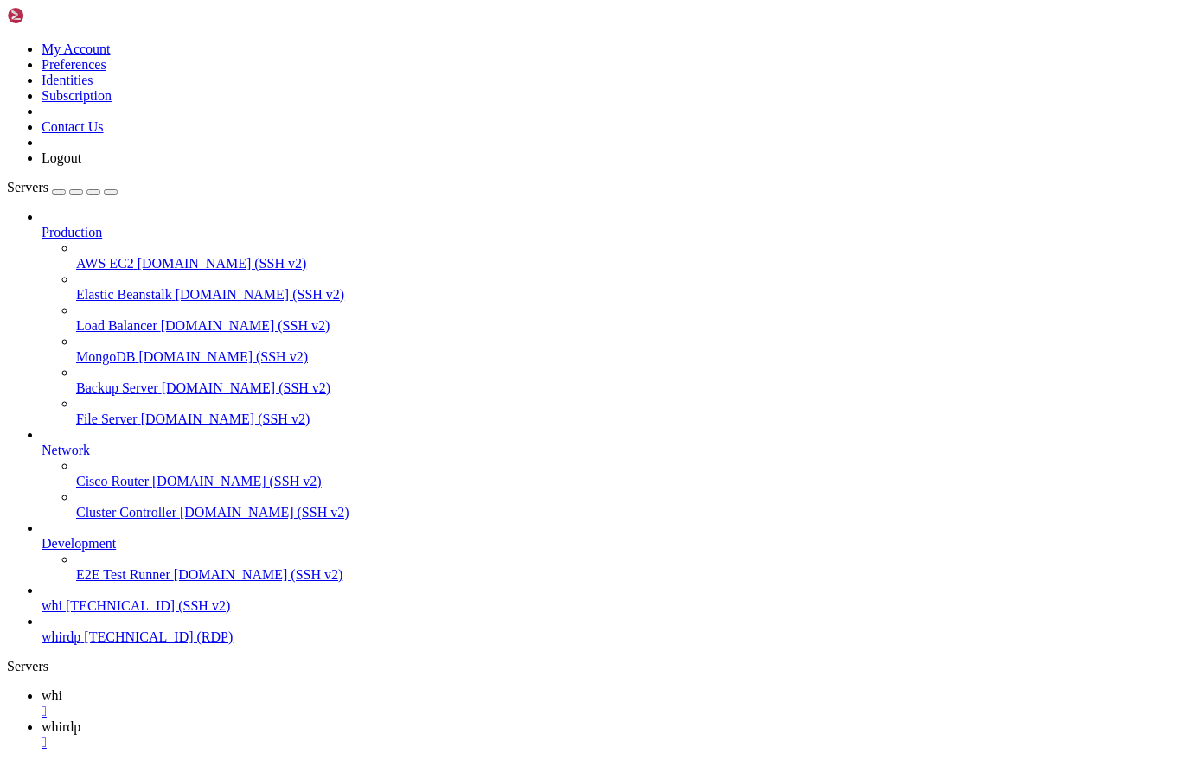
scroll to position [911, 0]
drag, startPoint x: 15, startPoint y: 1555, endPoint x: 436, endPoint y: 1642, distance: 430.1
drag, startPoint x: 207, startPoint y: 1289, endPoint x: 258, endPoint y: 1219, distance: 86.7
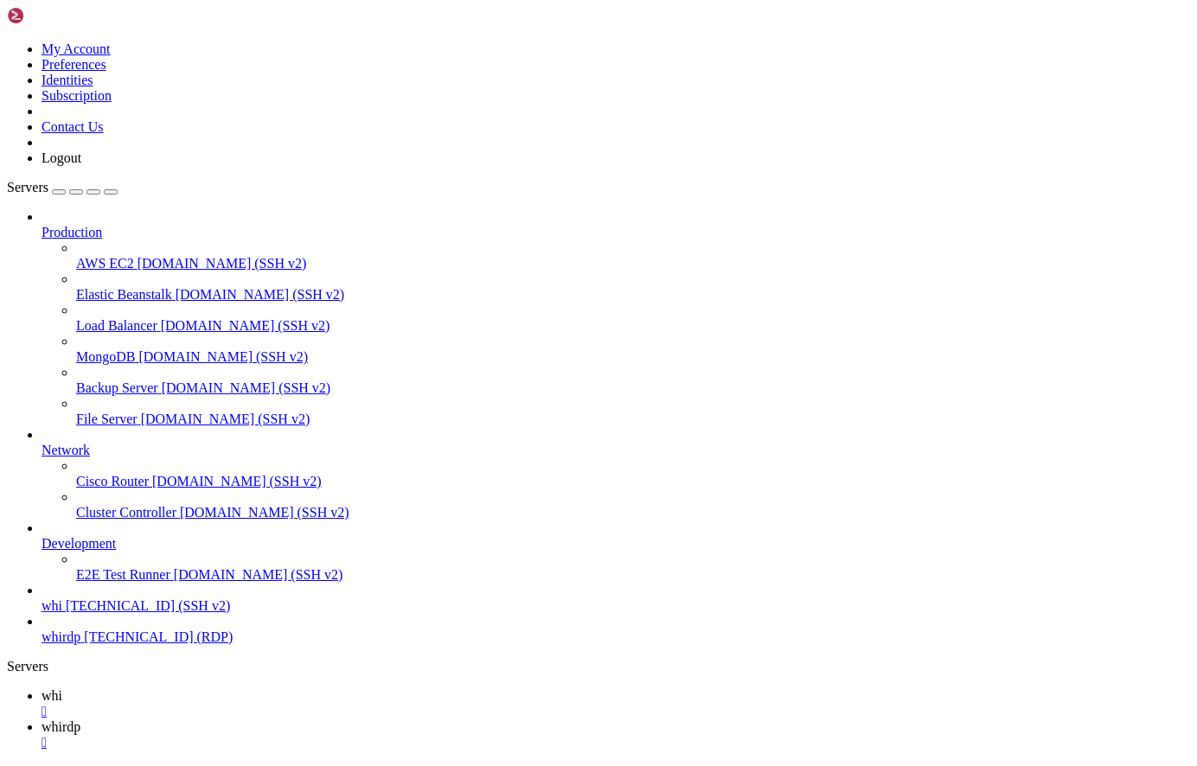
drag, startPoint x: 183, startPoint y: 1389, endPoint x: 82, endPoint y: 1404, distance: 102.2
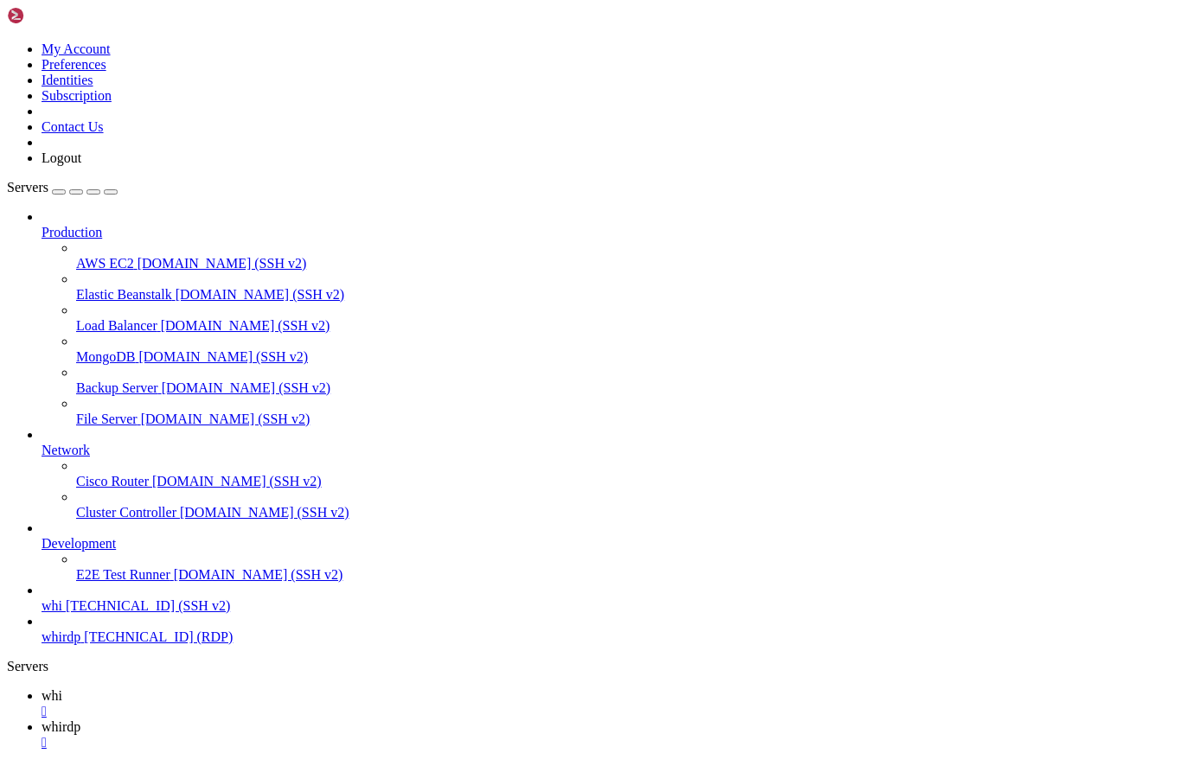
drag, startPoint x: 11, startPoint y: 1519, endPoint x: 342, endPoint y: 1617, distance: 345.6
drag, startPoint x: 16, startPoint y: 1523, endPoint x: 237, endPoint y: 1567, distance: 225.7
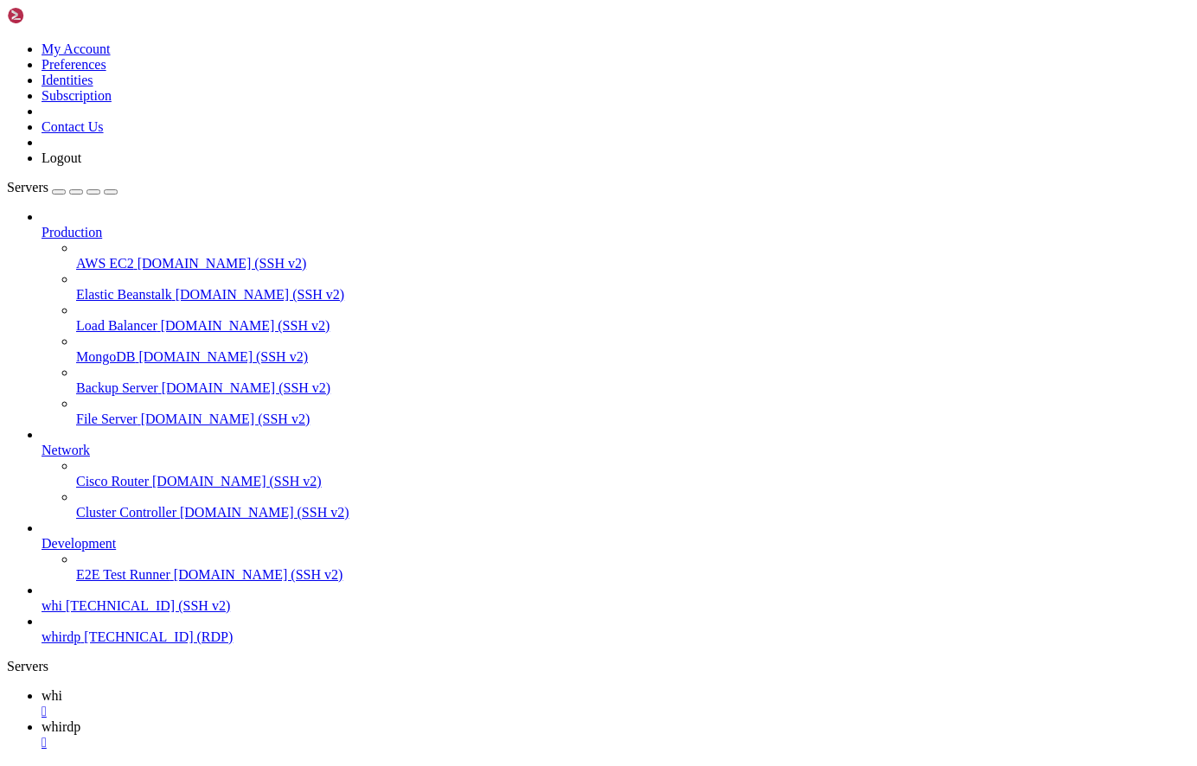
scroll to position [1500, 0]
click at [324, 719] on link "whirdp " at bounding box center [616, 734] width 1148 height 31
click at [62, 688] on span "whi" at bounding box center [52, 695] width 21 height 15
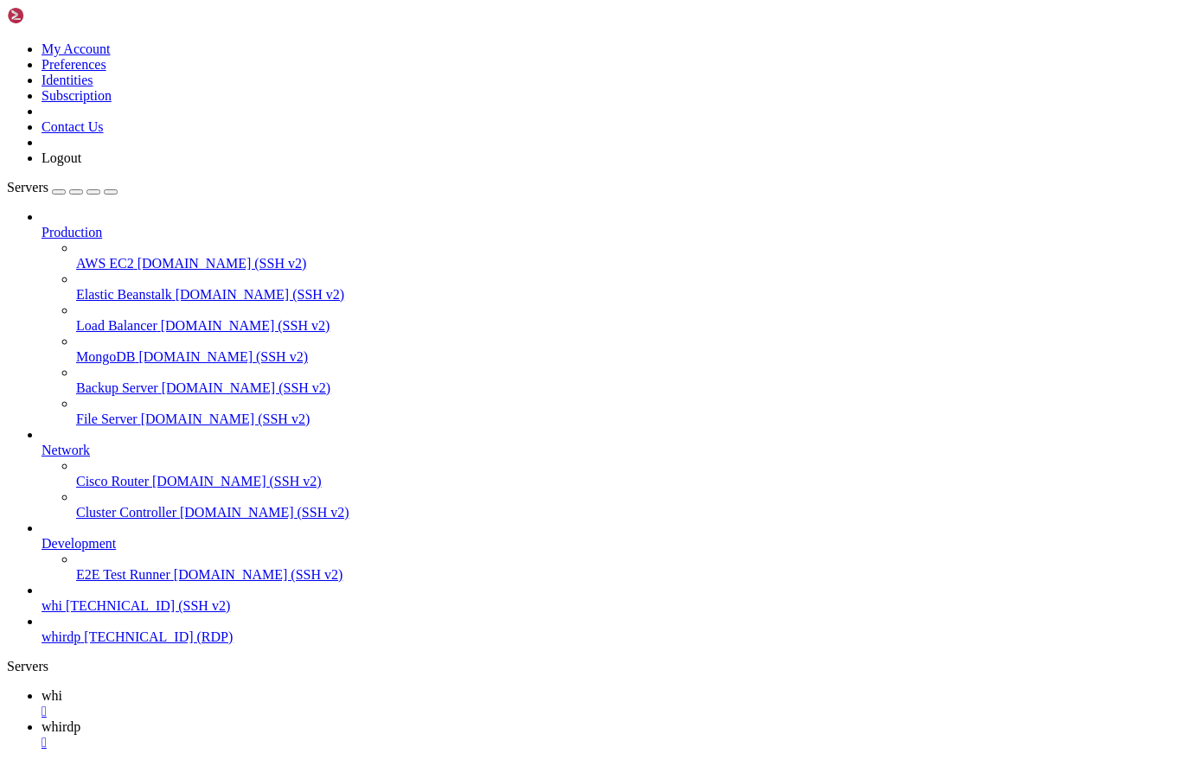
drag, startPoint x: 15, startPoint y: 1198, endPoint x: 668, endPoint y: 1568, distance: 751.3
drag, startPoint x: 310, startPoint y: 1414, endPoint x: 221, endPoint y: 1365, distance: 102.6
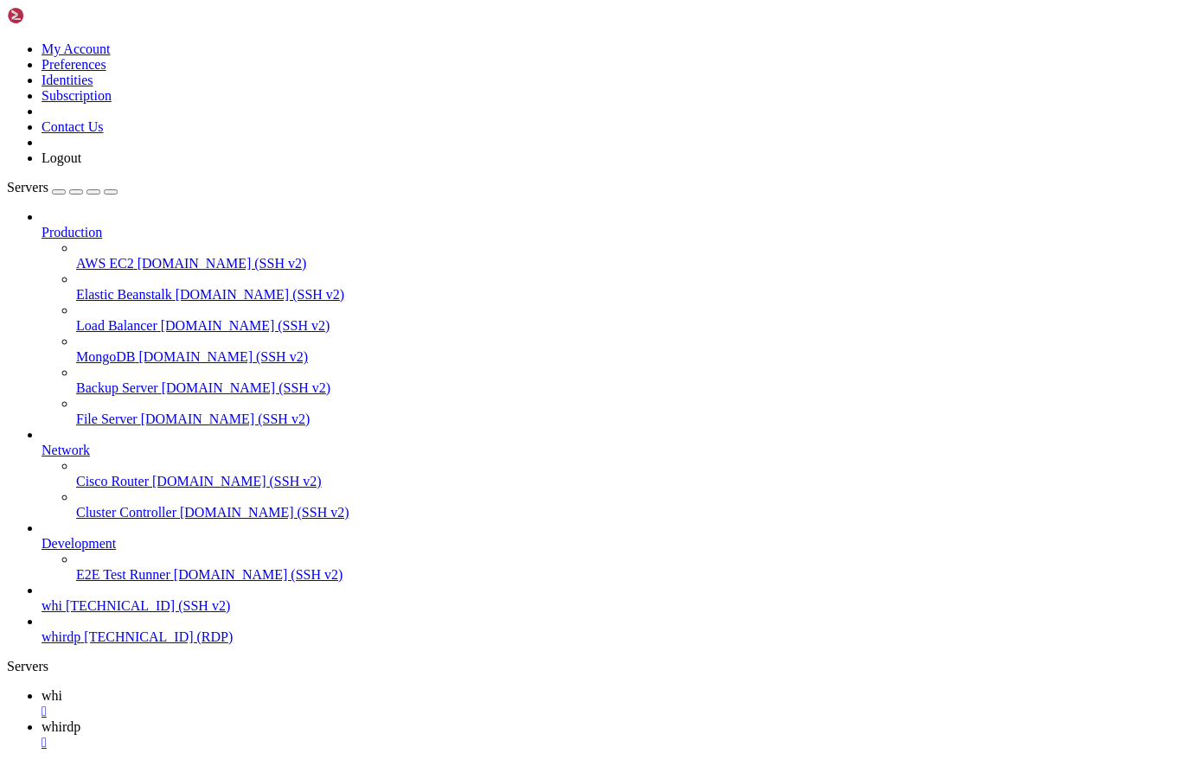
drag, startPoint x: 221, startPoint y: 1291, endPoint x: 153, endPoint y: 1210, distance: 106.2
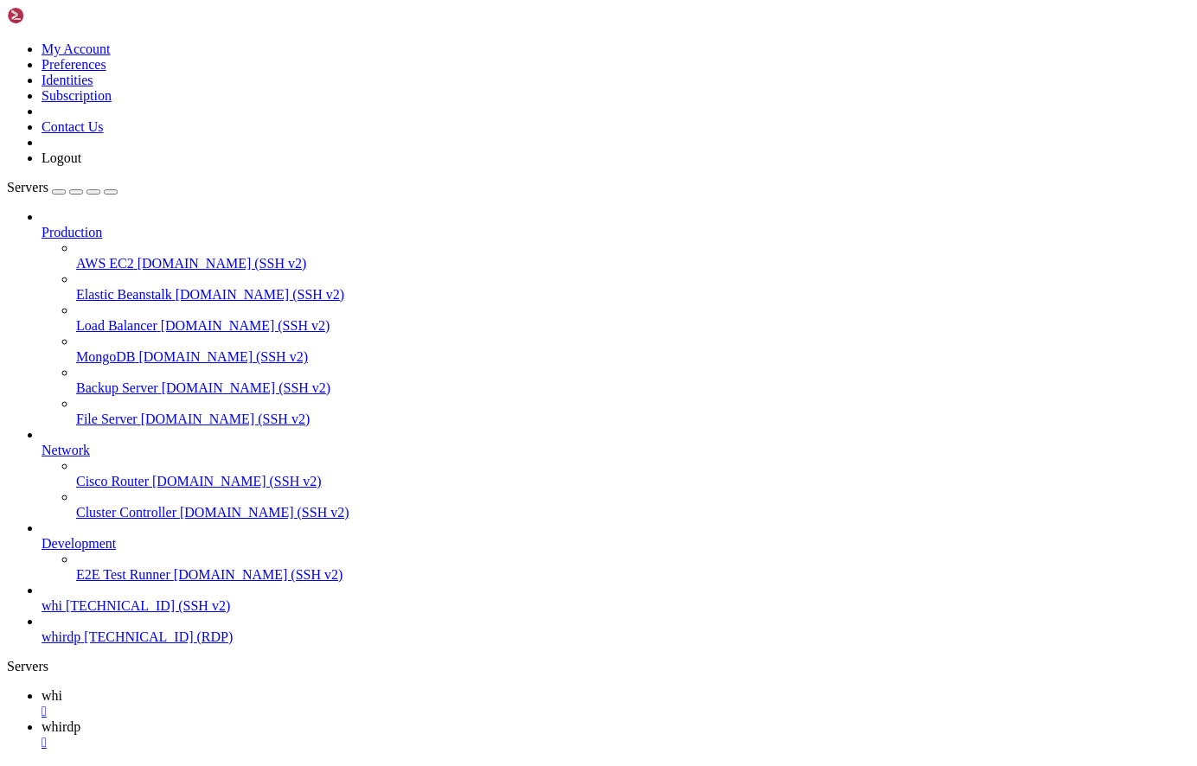
click at [80, 719] on span "whirdp" at bounding box center [61, 726] width 39 height 15
click at [42, 688] on icon at bounding box center [42, 695] width 0 height 15
drag, startPoint x: 381, startPoint y: 1275, endPoint x: 323, endPoint y: 1155, distance: 132.7
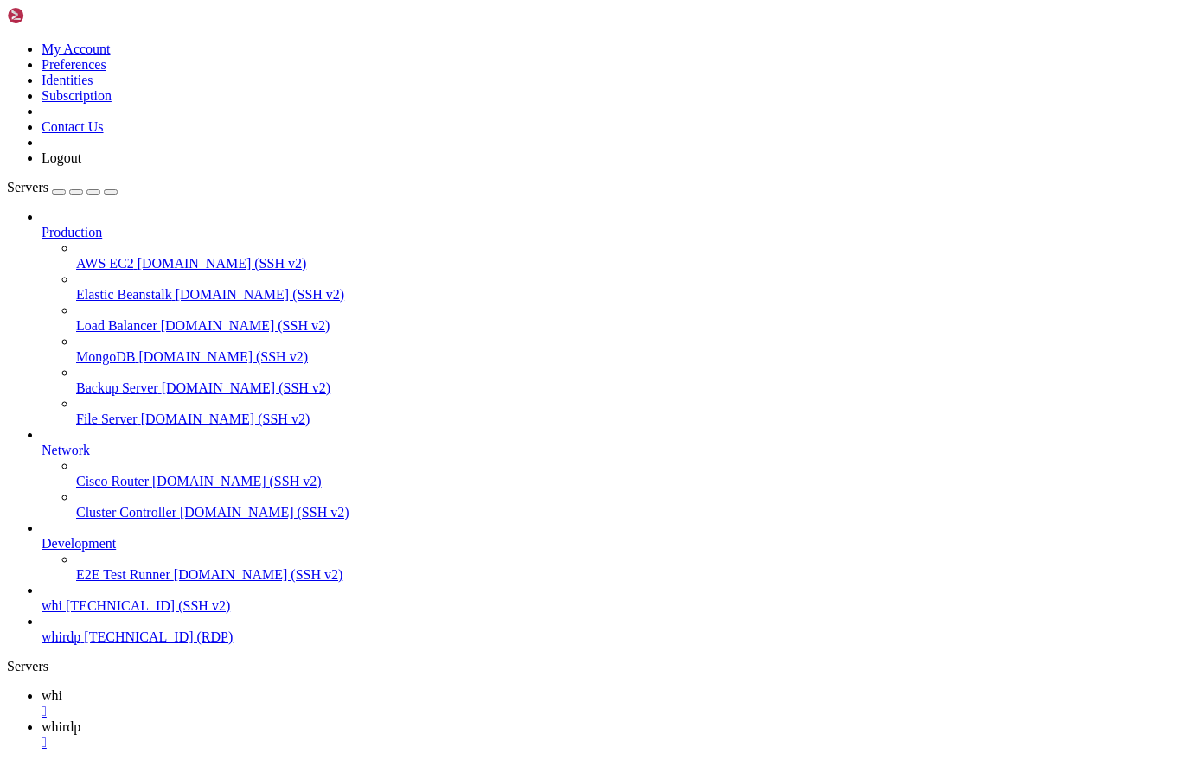
drag, startPoint x: 356, startPoint y: 1199, endPoint x: 255, endPoint y: 1193, distance: 101.4
drag, startPoint x: 322, startPoint y: 1261, endPoint x: 259, endPoint y: 1206, distance: 83.4
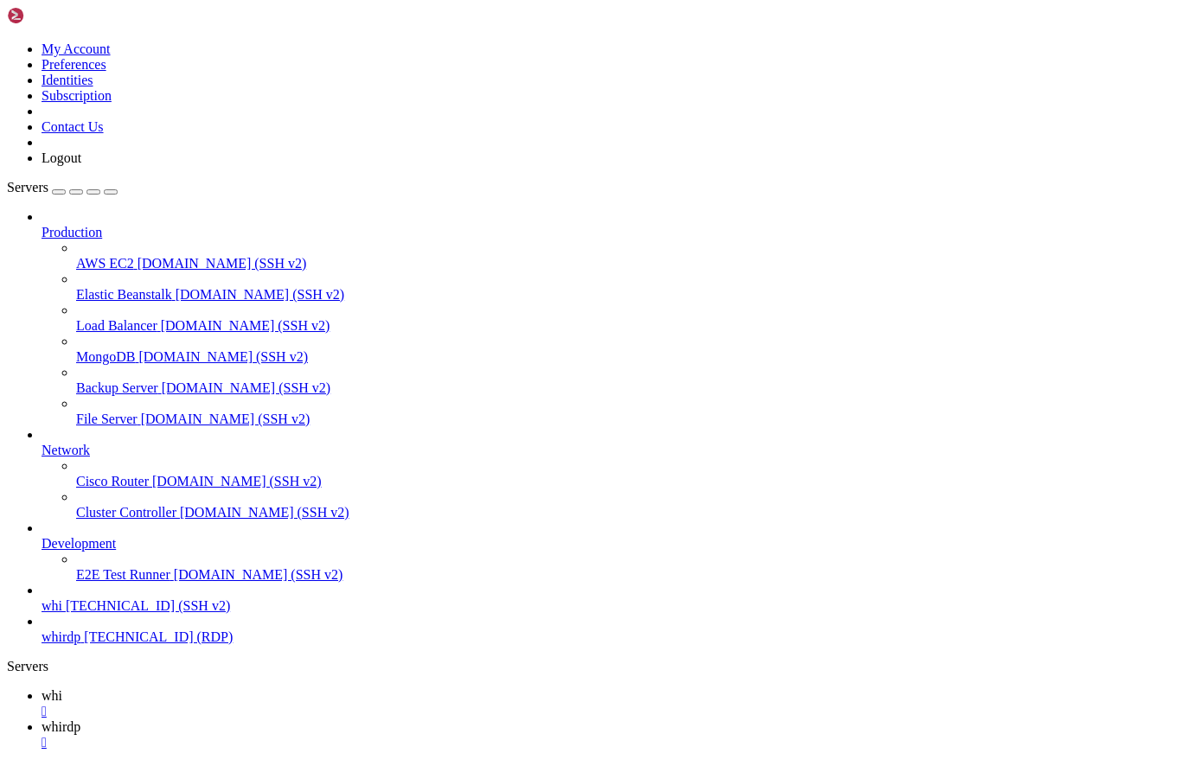
scroll to position [2249, 0]
click at [307, 719] on link "whirdp " at bounding box center [616, 734] width 1148 height 31
click at [246, 688] on link "whi " at bounding box center [616, 703] width 1148 height 31
drag, startPoint x: 310, startPoint y: 1232, endPoint x: 286, endPoint y: 1110, distance: 124.3
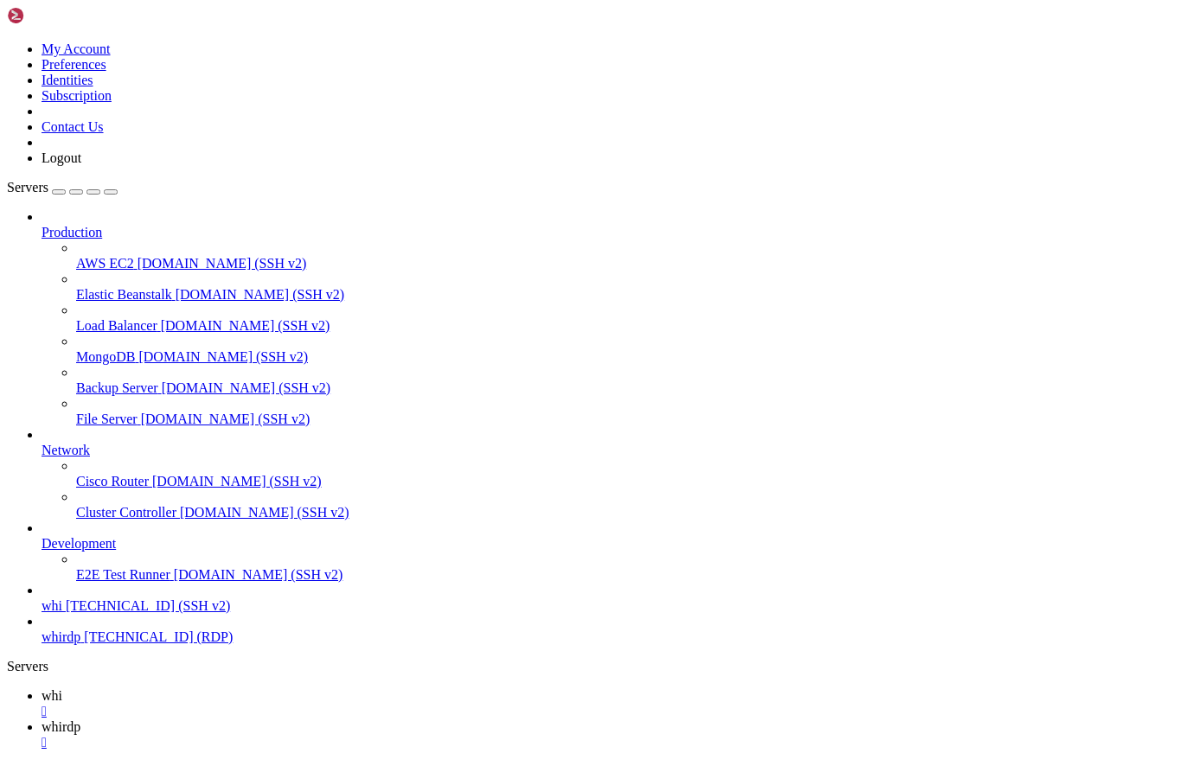
scroll to position [2264, 0]
